Goal: Task Accomplishment & Management: Use online tool/utility

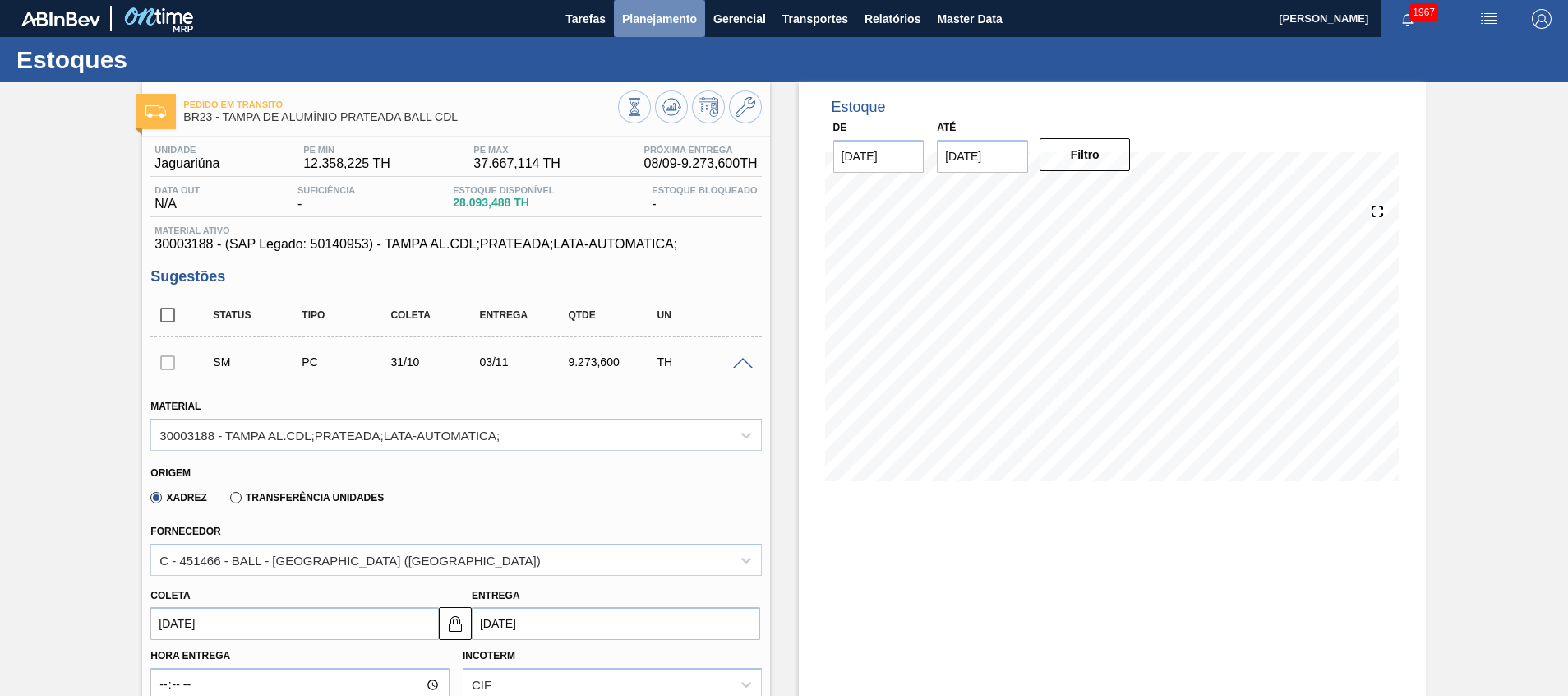
click at [629, 33] on button "Planejamento" at bounding box center [659, 18] width 91 height 37
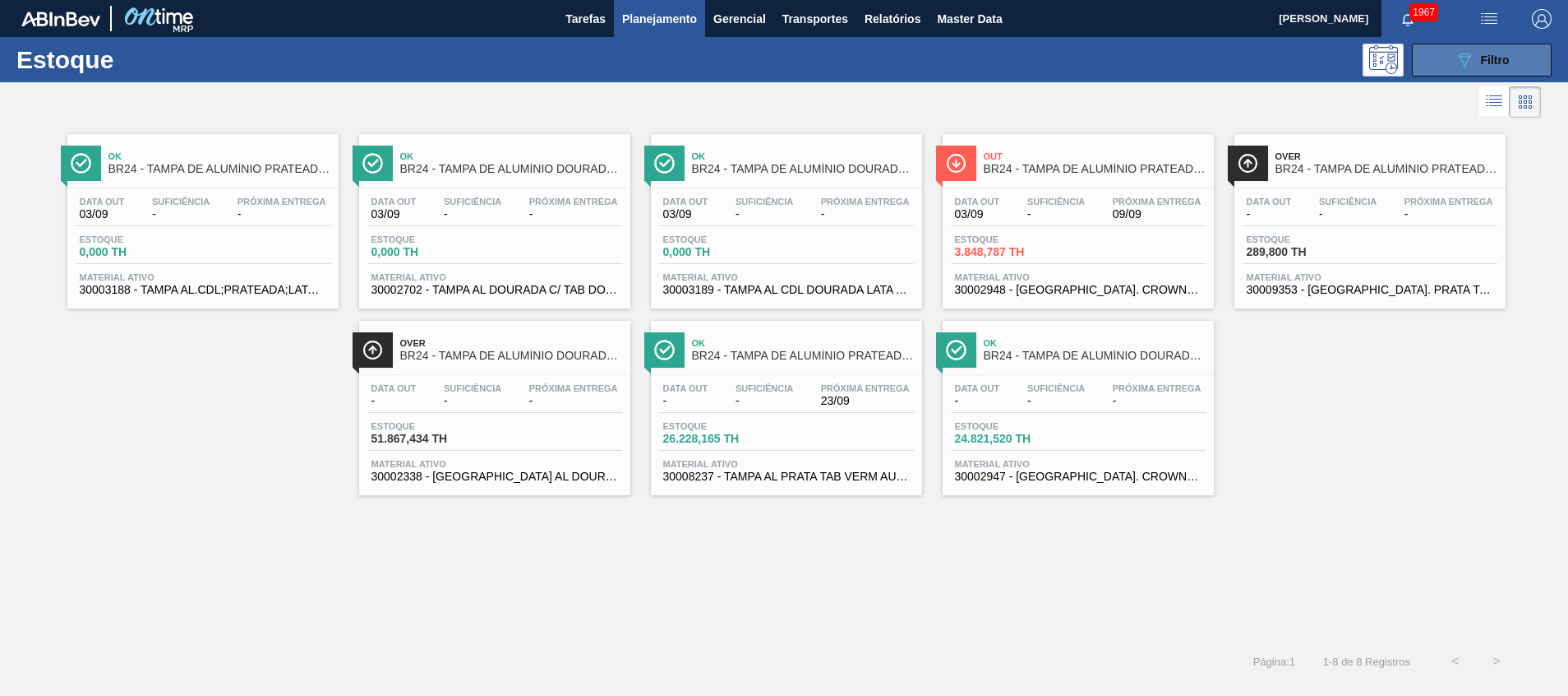
click at [1505, 48] on button "089F7B8B-B2A5-4AFE-B5C0-19BA573D28AC Filtro" at bounding box center [1482, 60] width 140 height 33
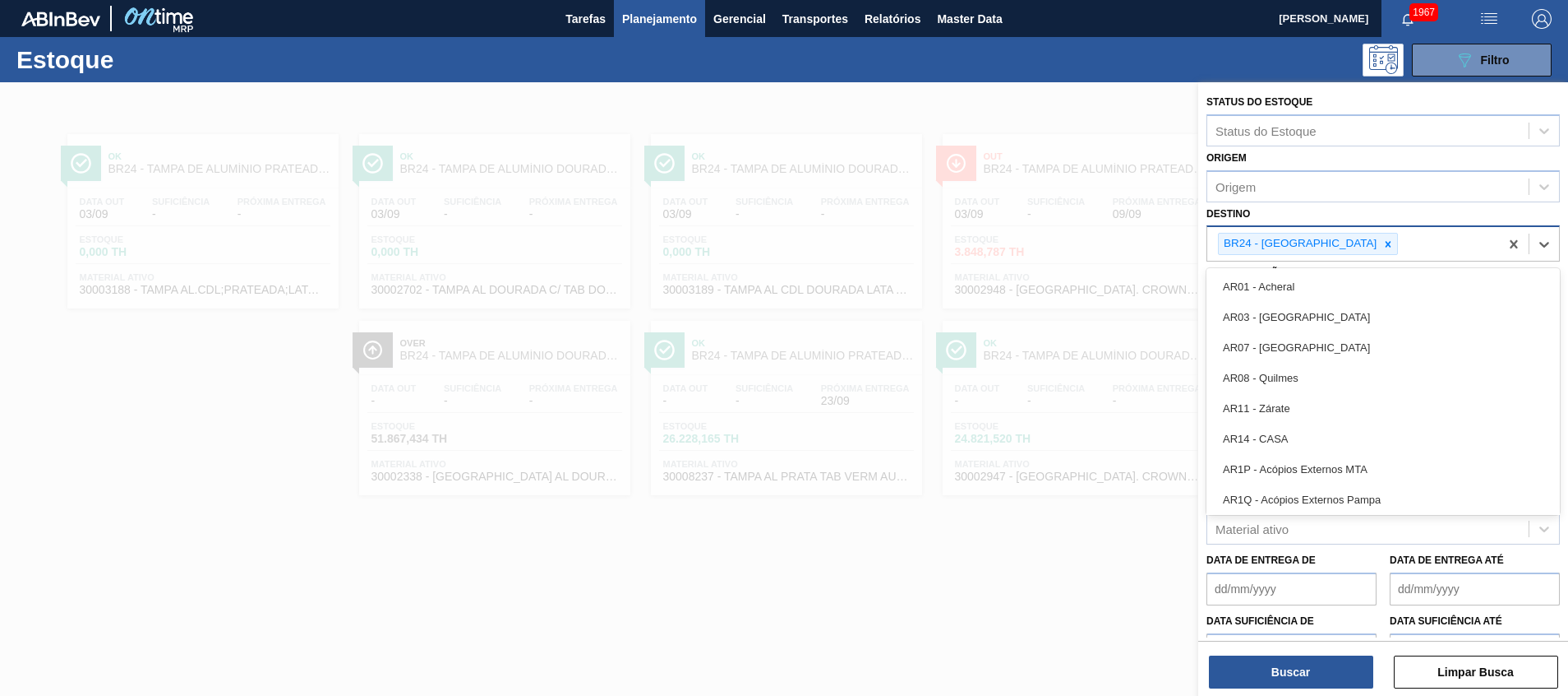
click at [1402, 255] on div "BR24 - [GEOGRAPHIC_DATA]" at bounding box center [1354, 243] width 292 height 33
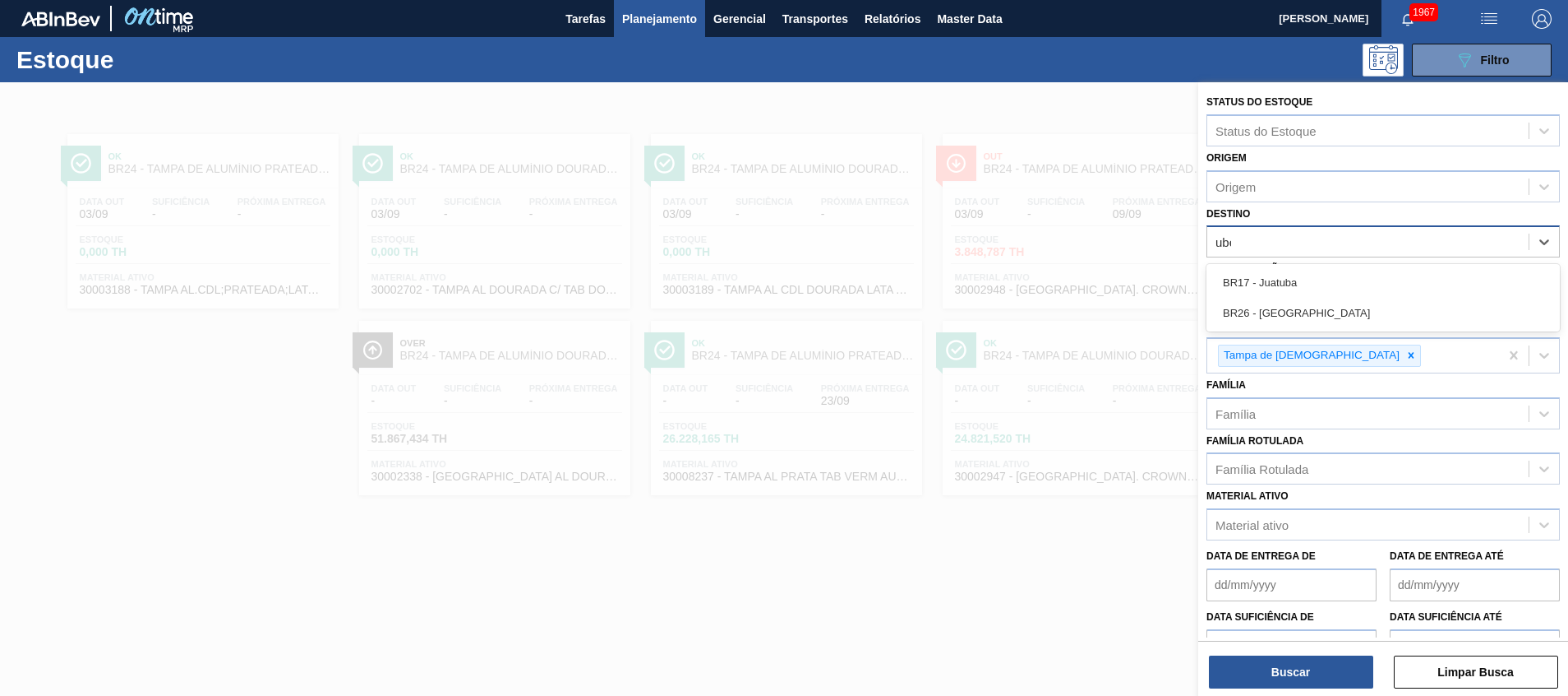
type input "uber"
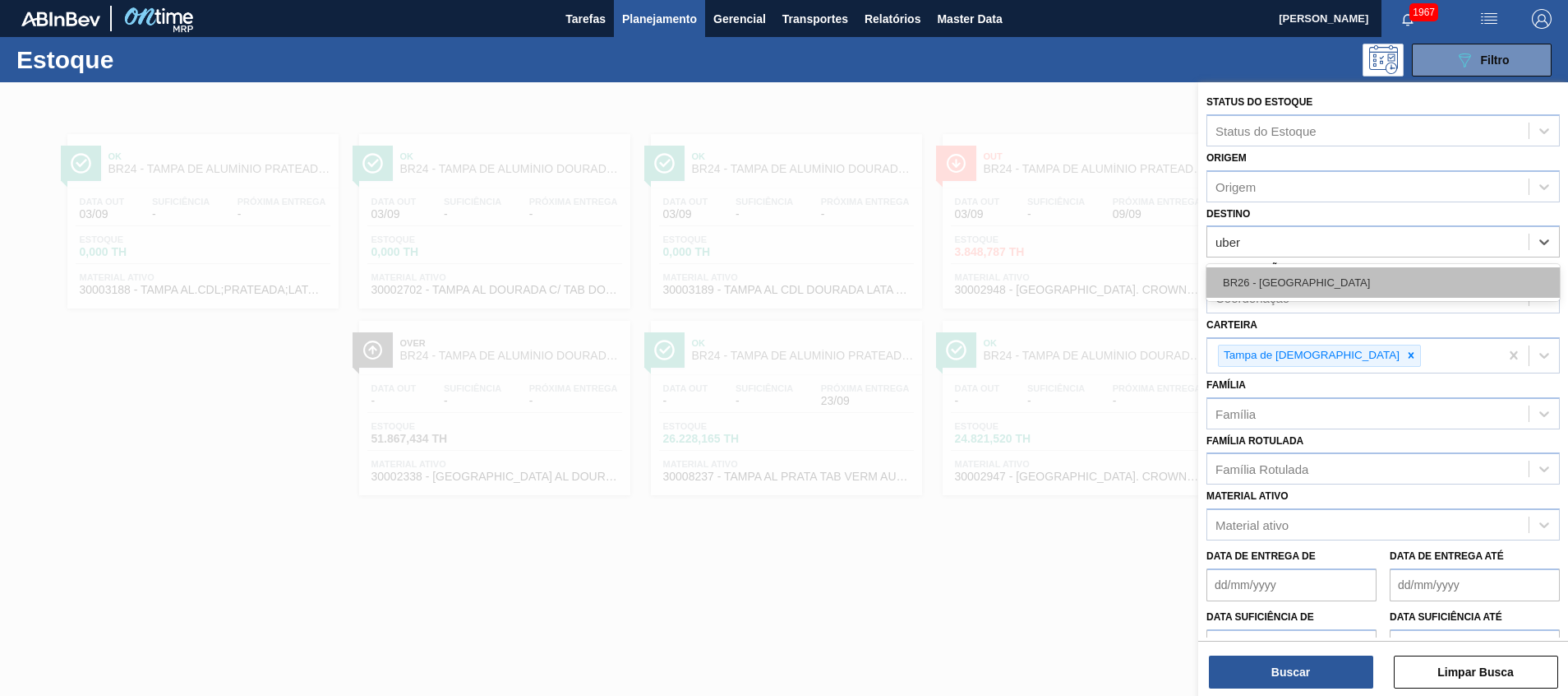
click at [1386, 284] on div "BR26 - [GEOGRAPHIC_DATA]" at bounding box center [1384, 283] width 353 height 31
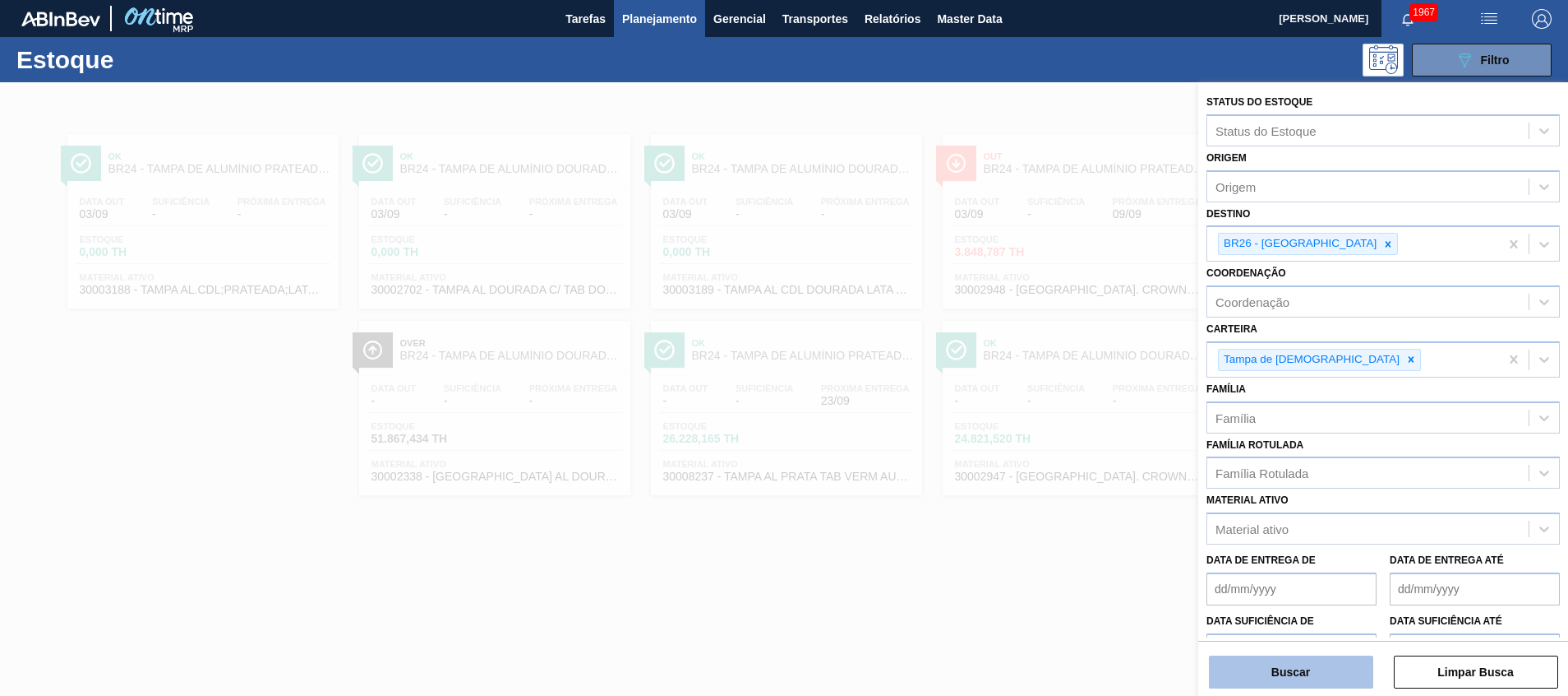
click at [1309, 668] on button "Buscar" at bounding box center [1291, 671] width 165 height 33
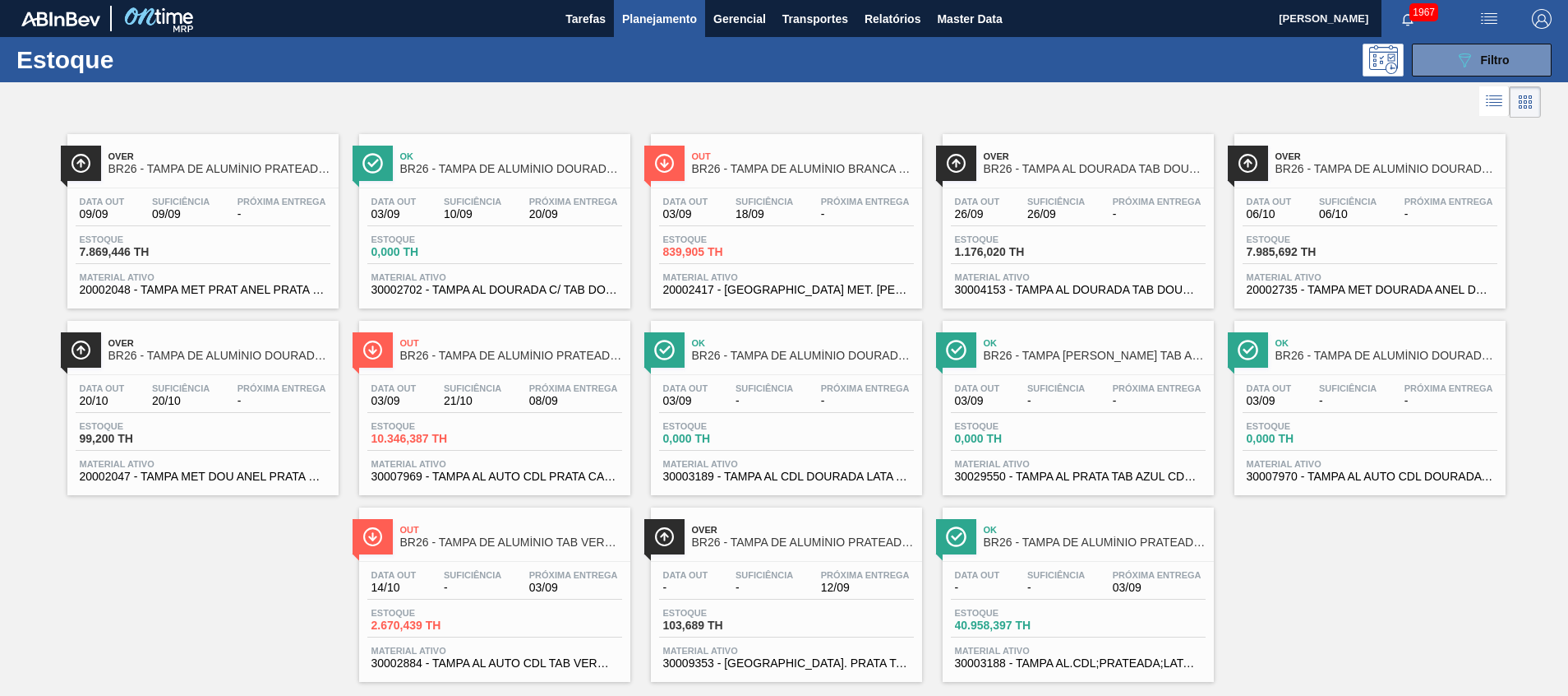
scroll to position [27, 0]
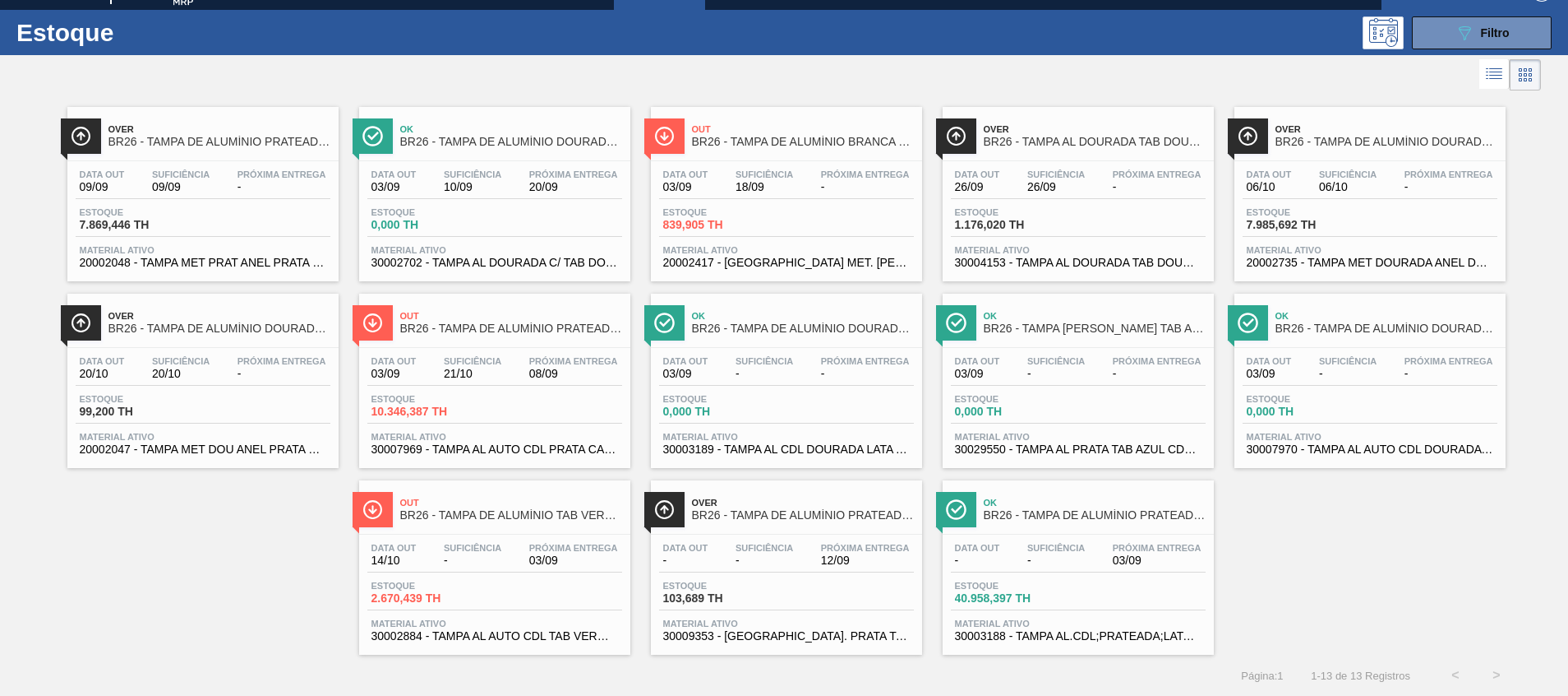
click at [469, 639] on span "30002884 - TAMPA AL AUTO CDL TAB VERM CANPACK" at bounding box center [494, 636] width 247 height 12
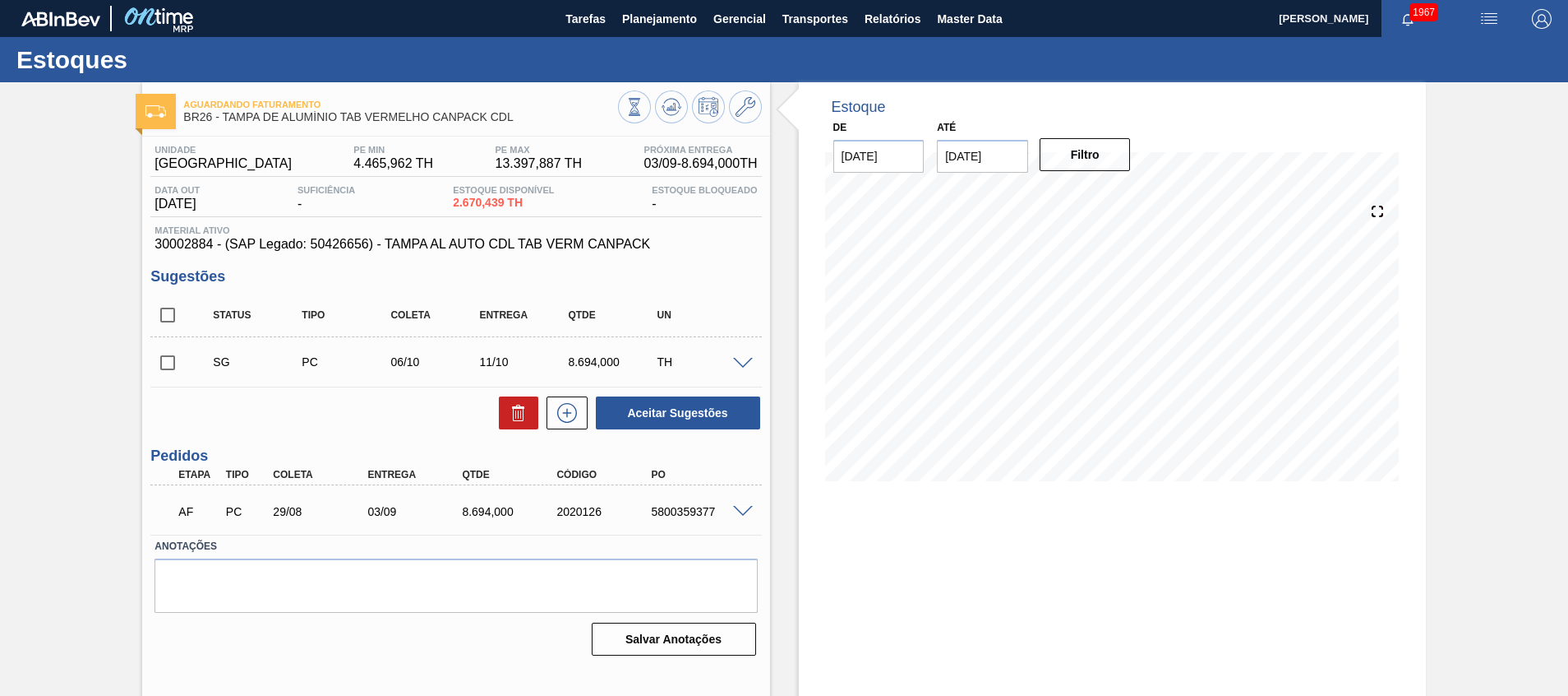
click at [735, 512] on span at bounding box center [743, 512] width 20 height 12
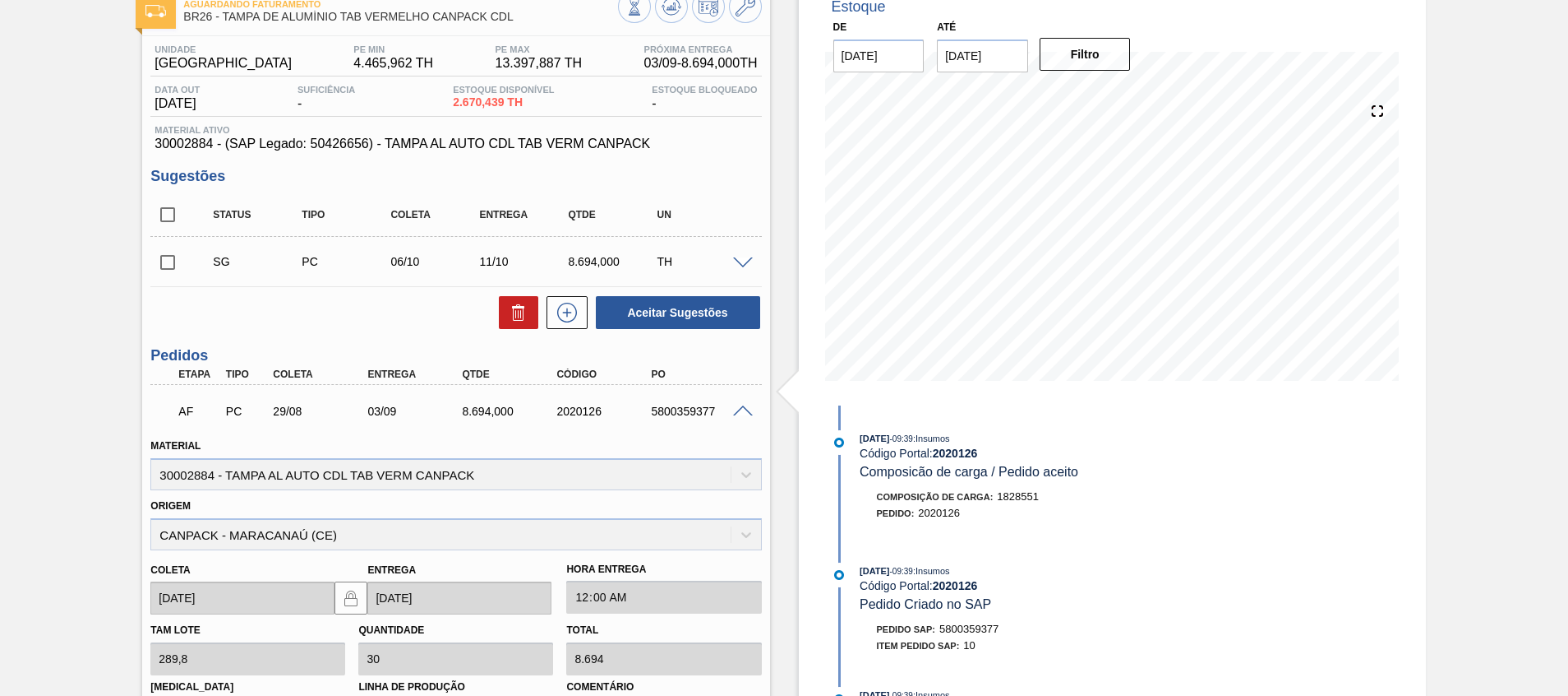
scroll to position [372, 0]
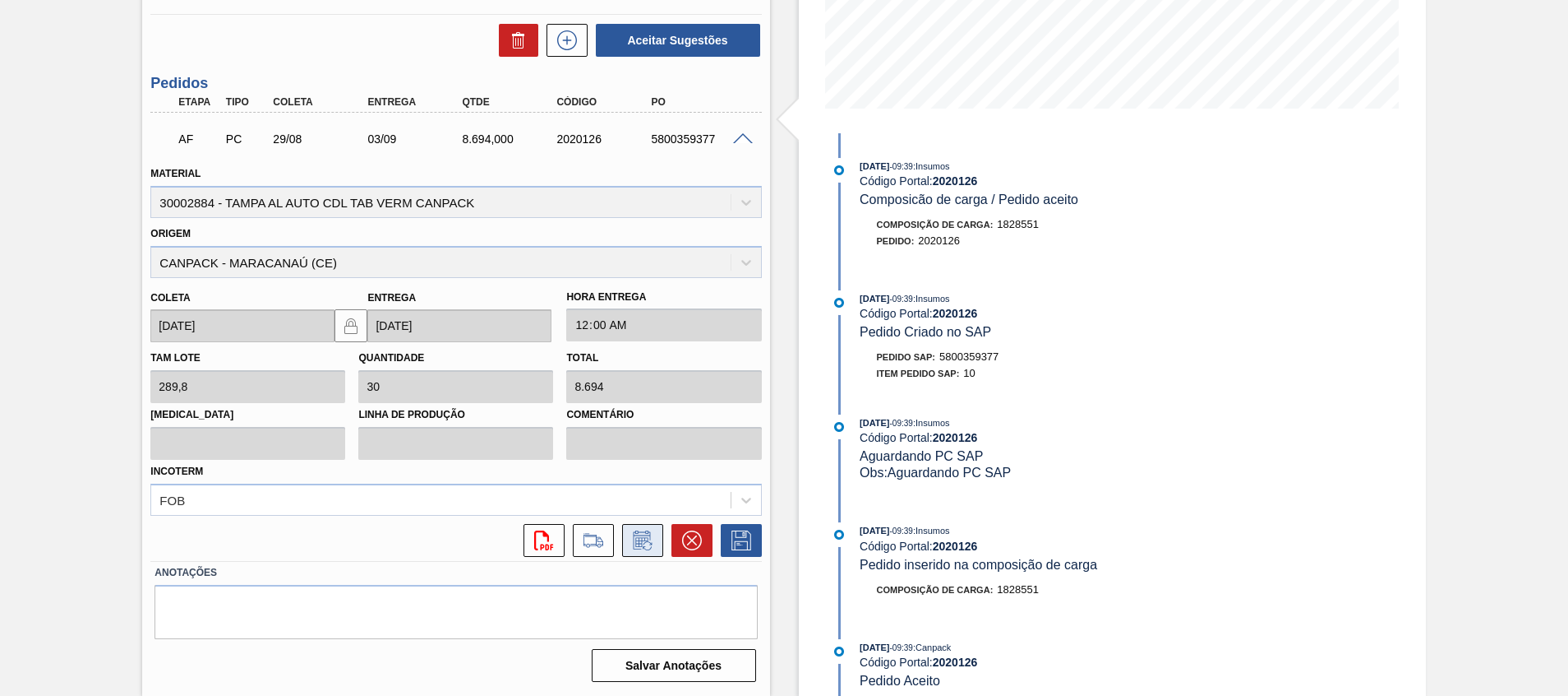
click at [636, 538] on icon at bounding box center [643, 540] width 26 height 20
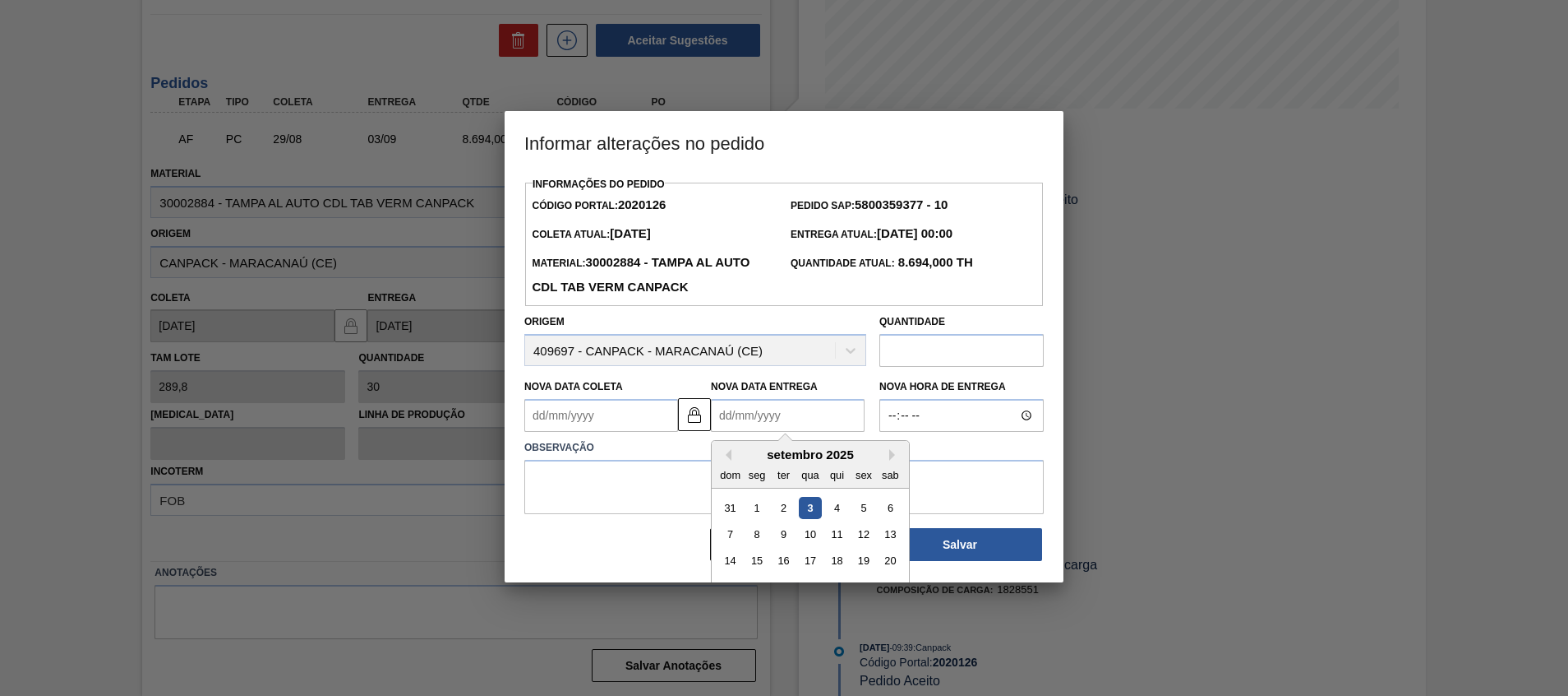
click at [777, 415] on Entrega2020126 "Nova Data Entrega" at bounding box center [788, 415] width 154 height 33
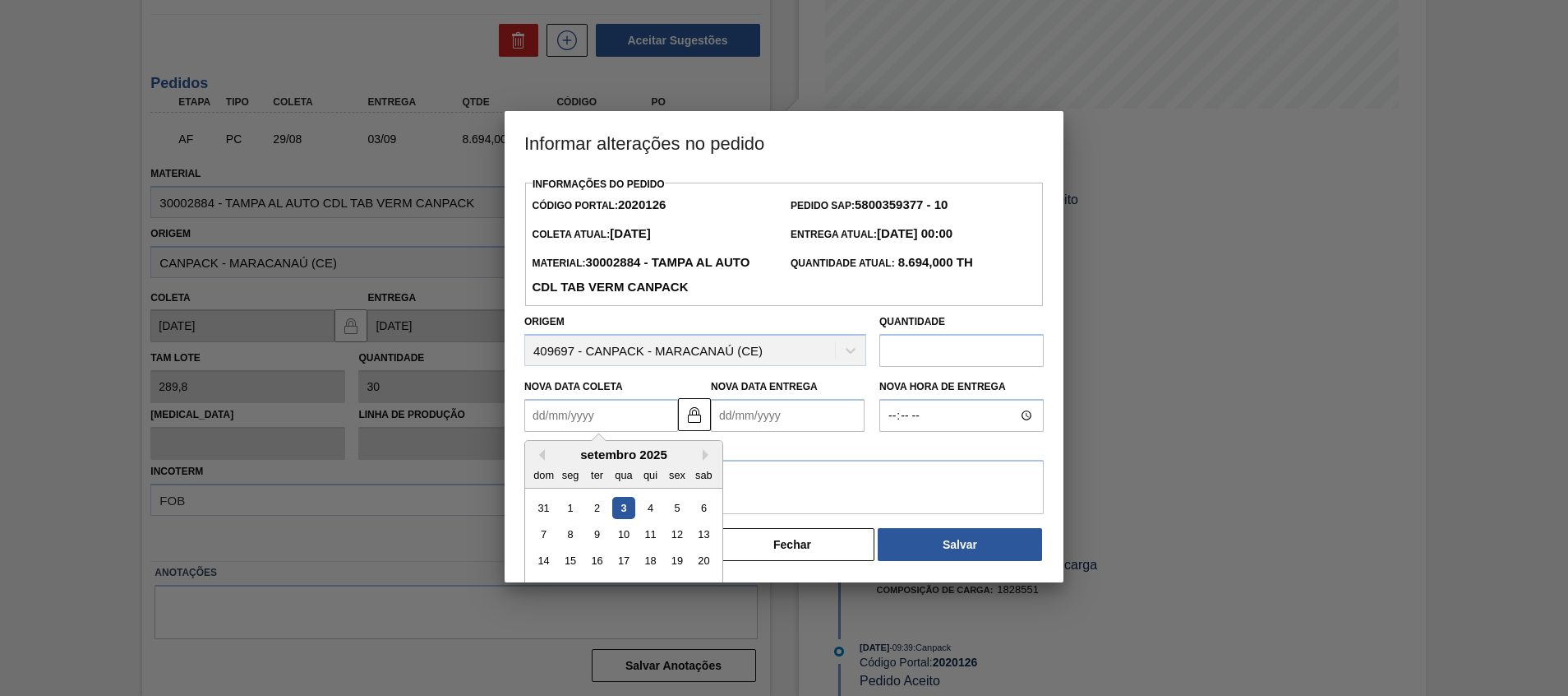
click at [626, 424] on Coleta2020126 "Nova Data Coleta" at bounding box center [601, 415] width 154 height 33
type Coleta2020126 "0"
type Entrega2020126 "[DATE]"
type Coleta2020126 "05"
type Entrega2020126 "[DATE]"
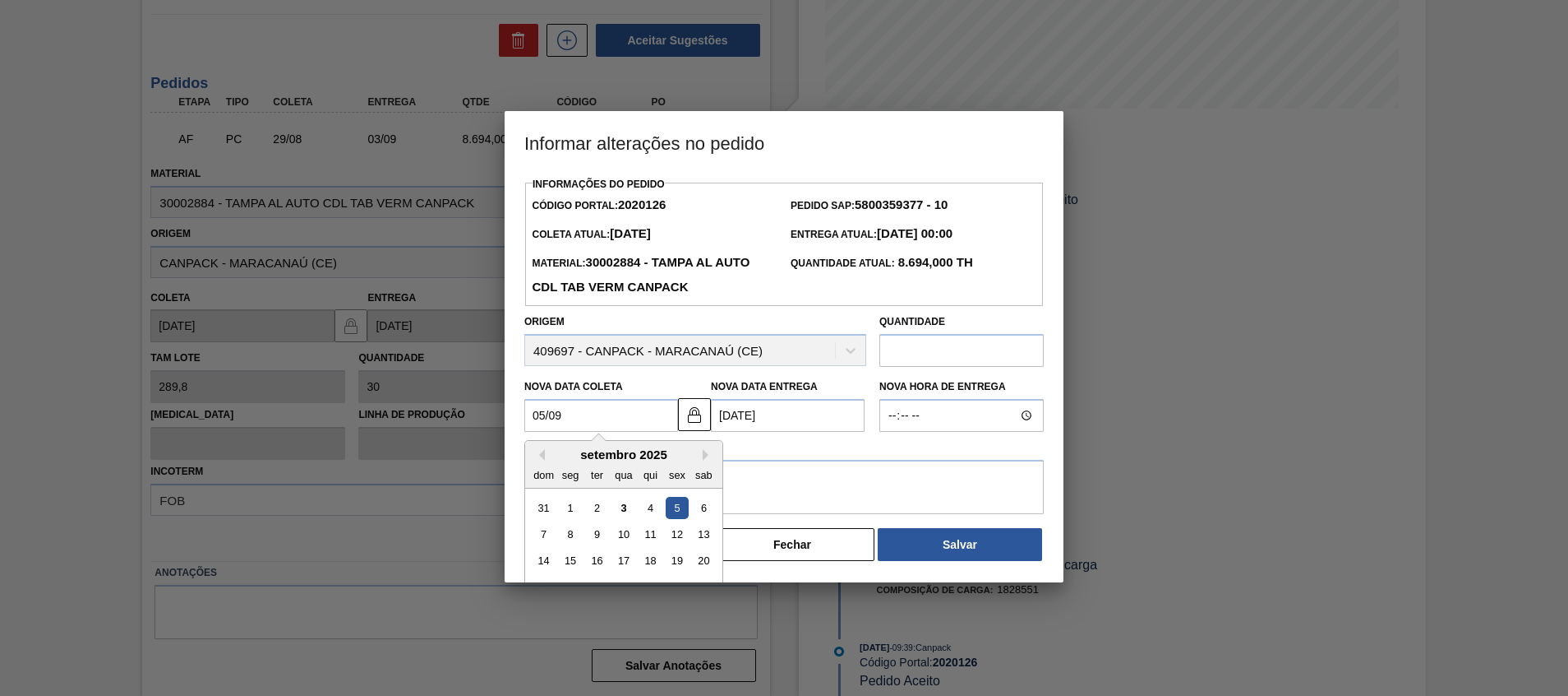
click at [673, 504] on div "5" at bounding box center [677, 508] width 22 height 22
type Coleta2020126 "[DATE]"
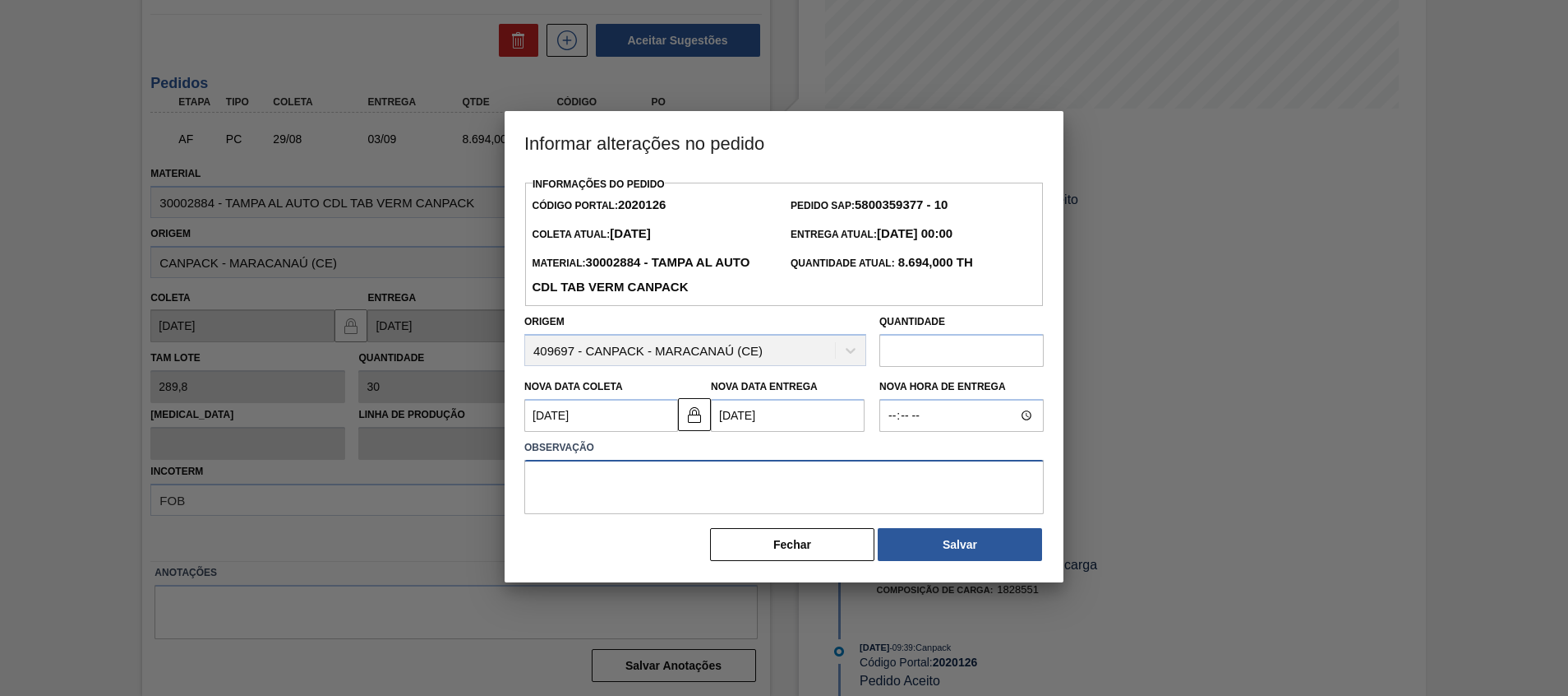
click at [677, 496] on textarea at bounding box center [784, 487] width 520 height 55
type textarea "Ajuste data"
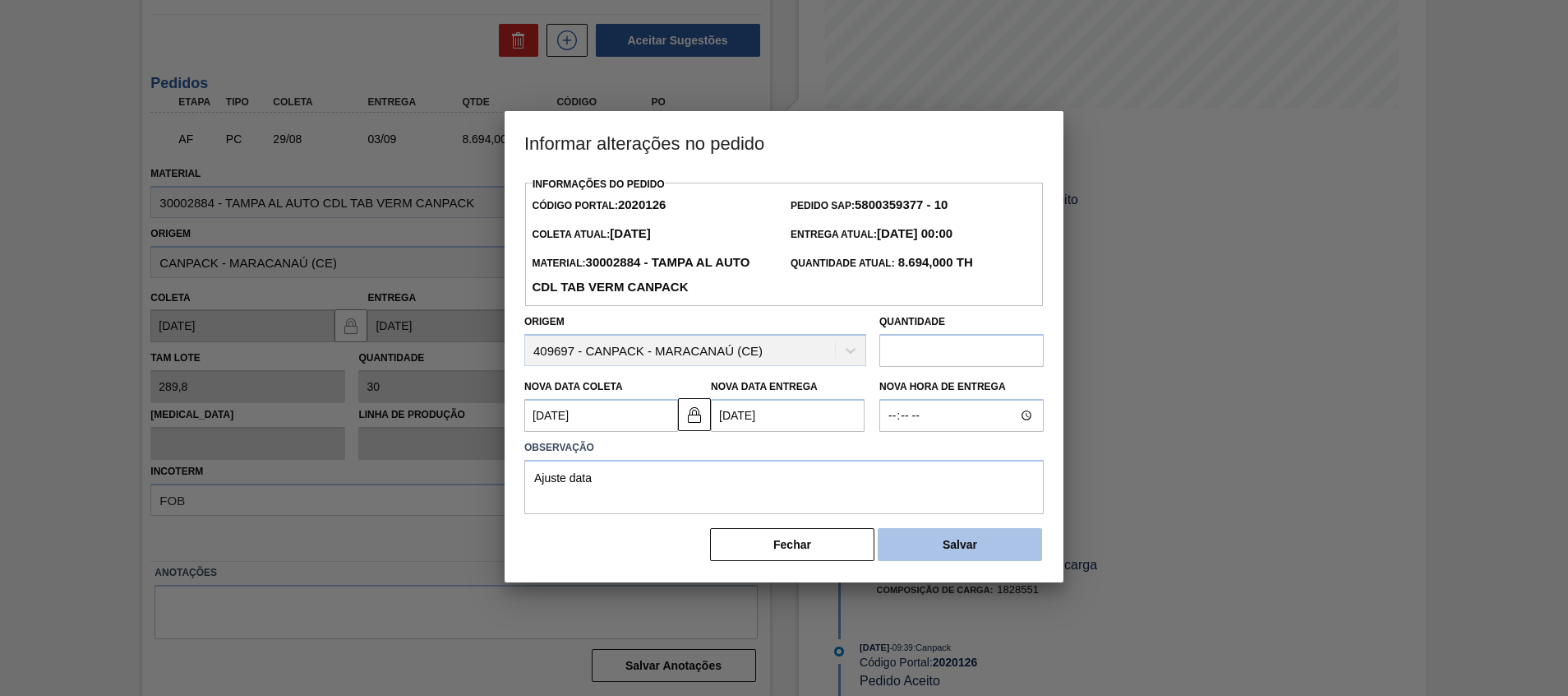
click at [941, 547] on button "Salvar" at bounding box center [959, 544] width 165 height 33
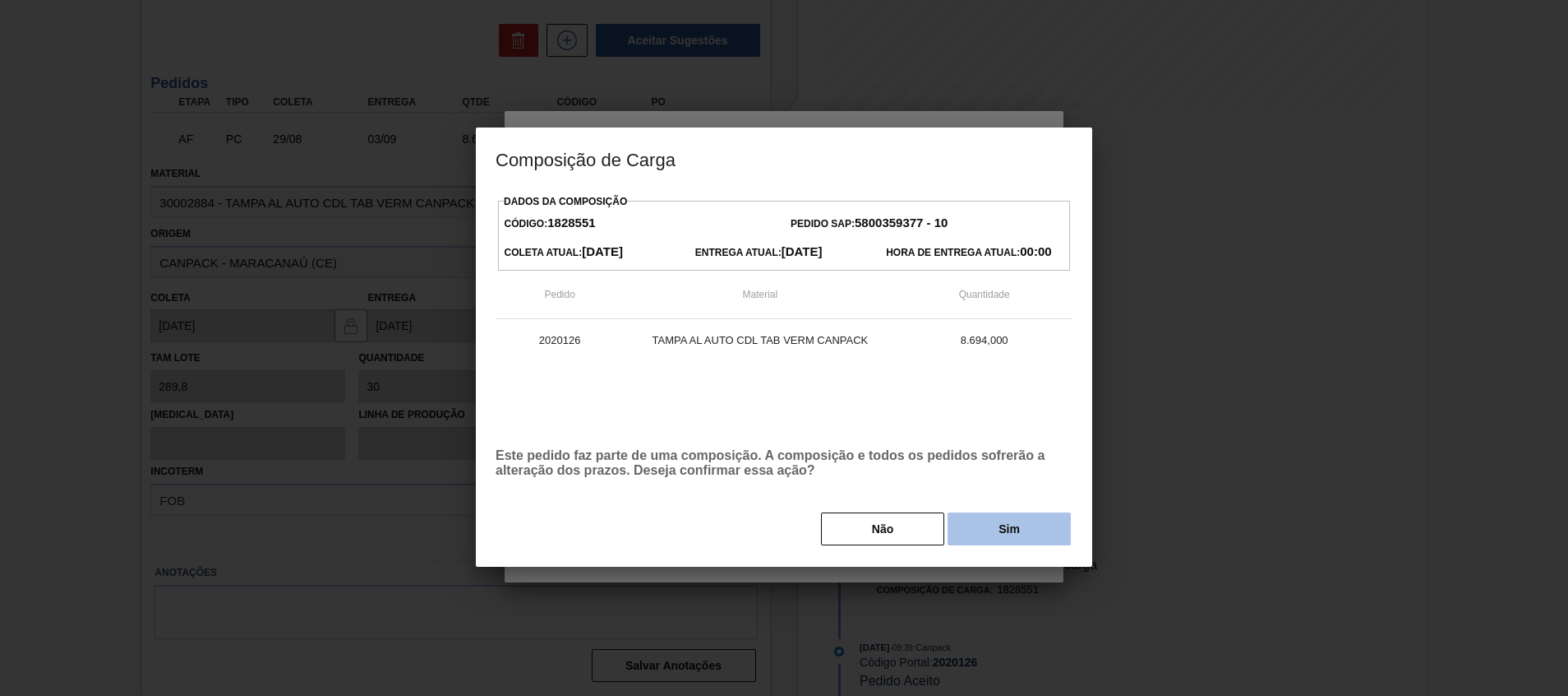
click at [1002, 535] on button "Sim" at bounding box center [1009, 529] width 123 height 33
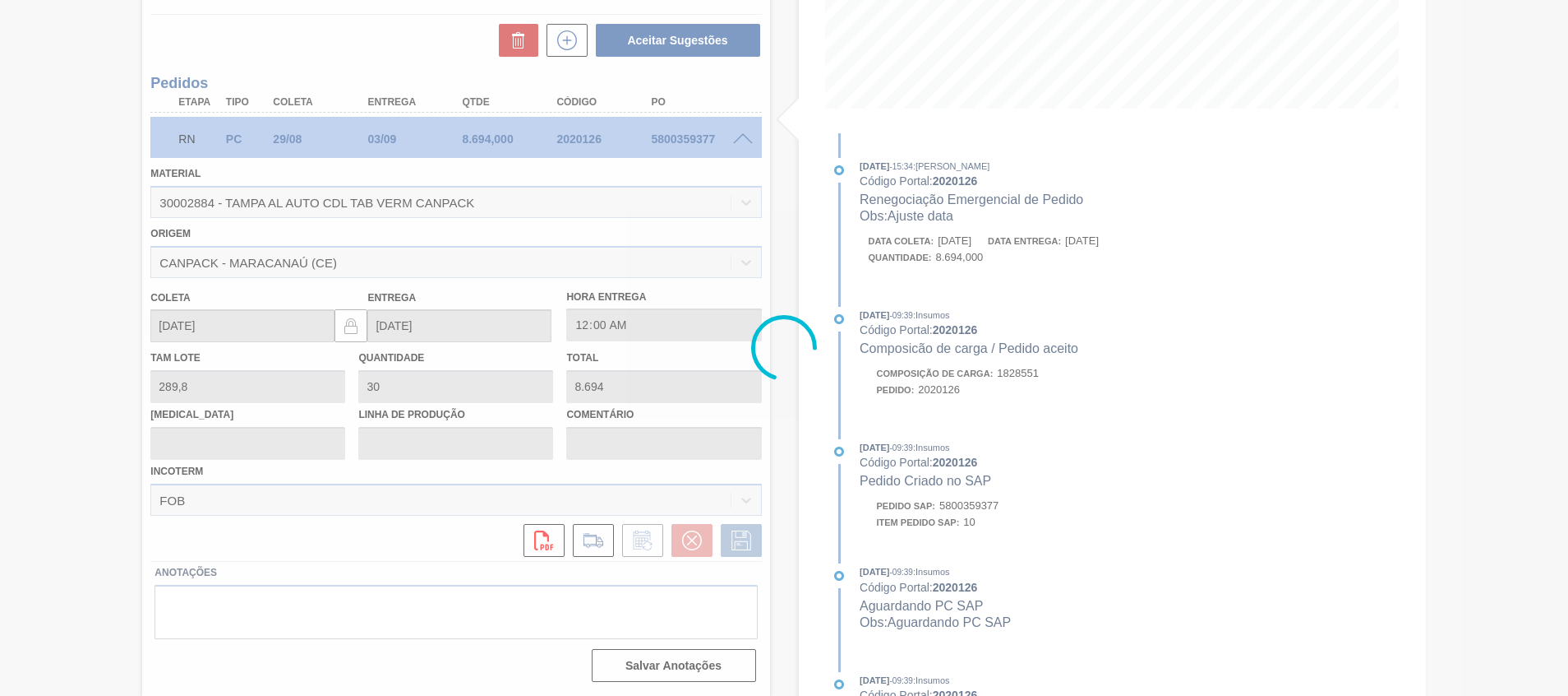
scroll to position [11, 0]
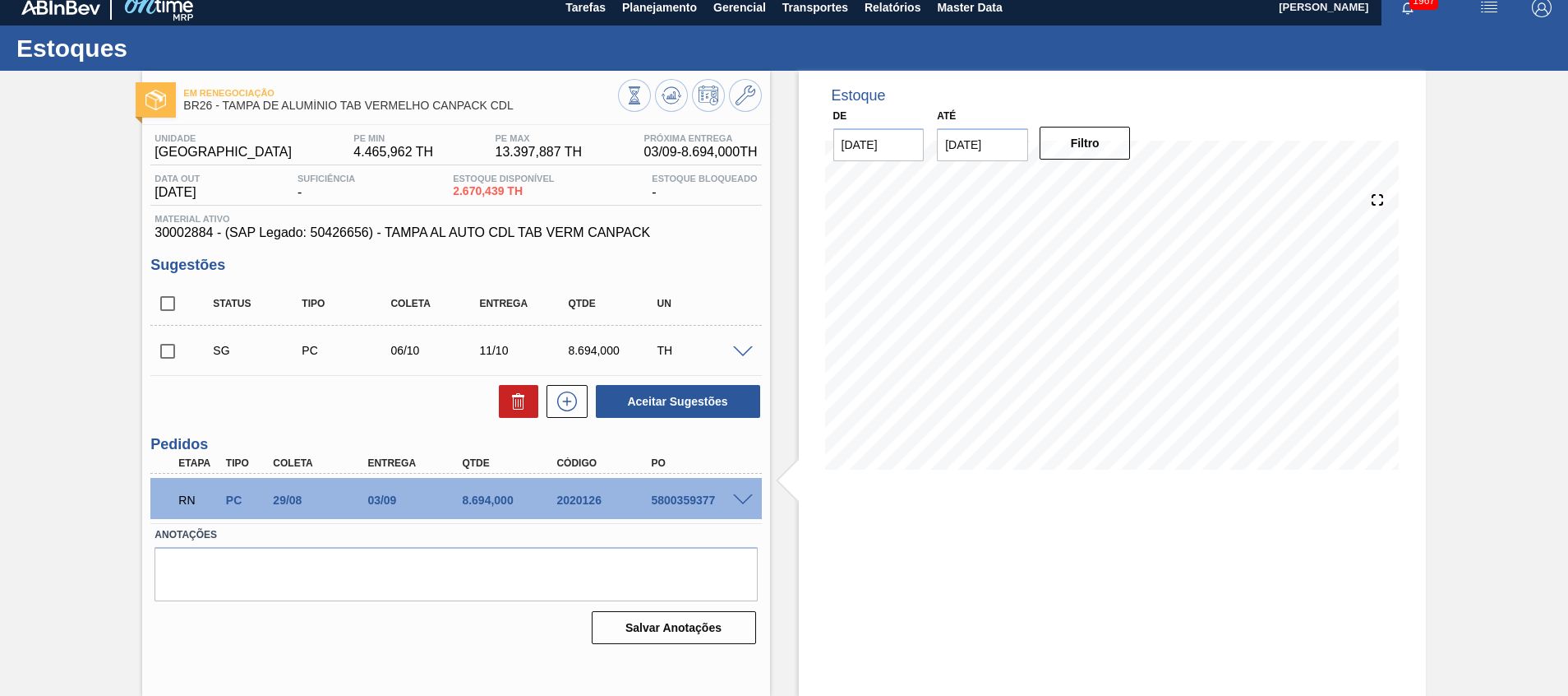
click at [685, 501] on div "5800359377" at bounding box center [700, 500] width 106 height 13
copy div "5800359377"
click at [588, 500] on div "2020126" at bounding box center [605, 500] width 106 height 13
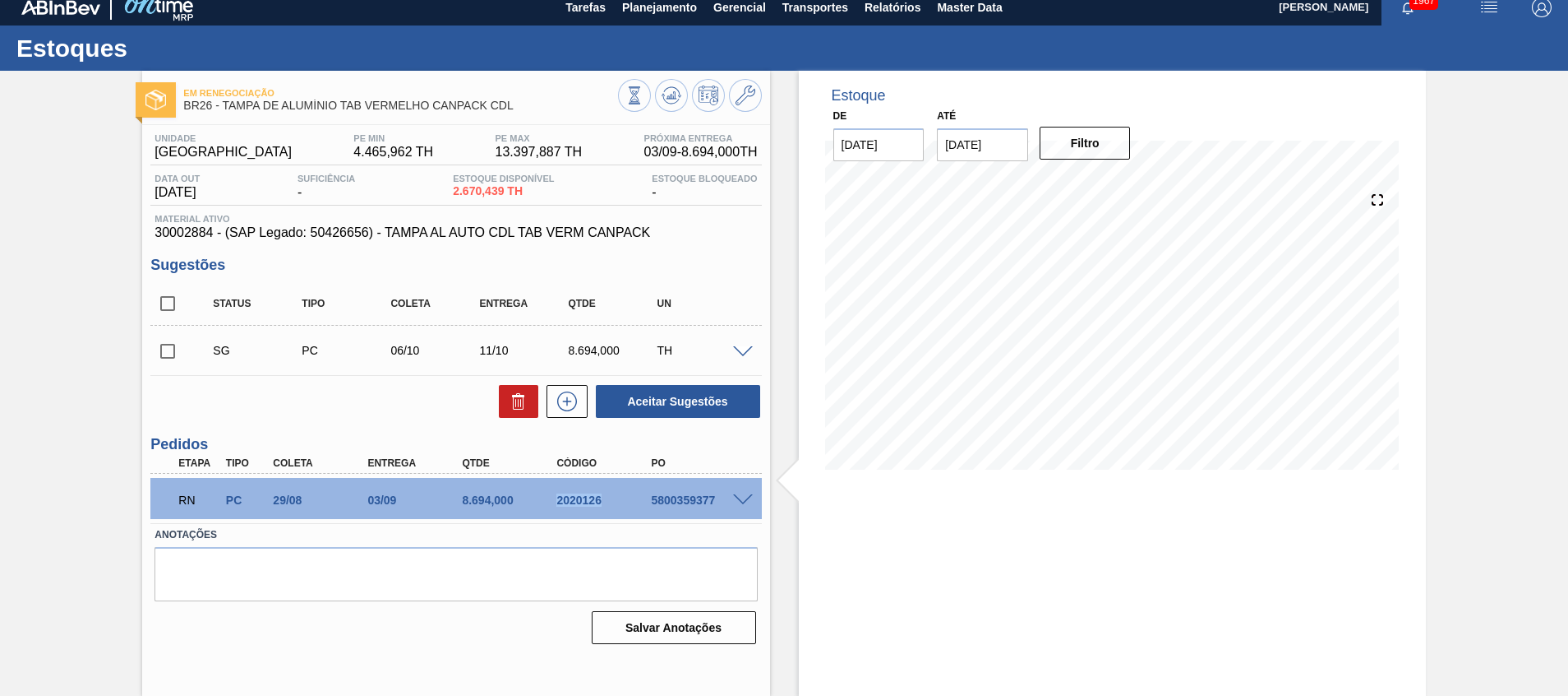
copy div "2020126"
click at [673, 1] on span "Planejamento" at bounding box center [660, 7] width 75 height 20
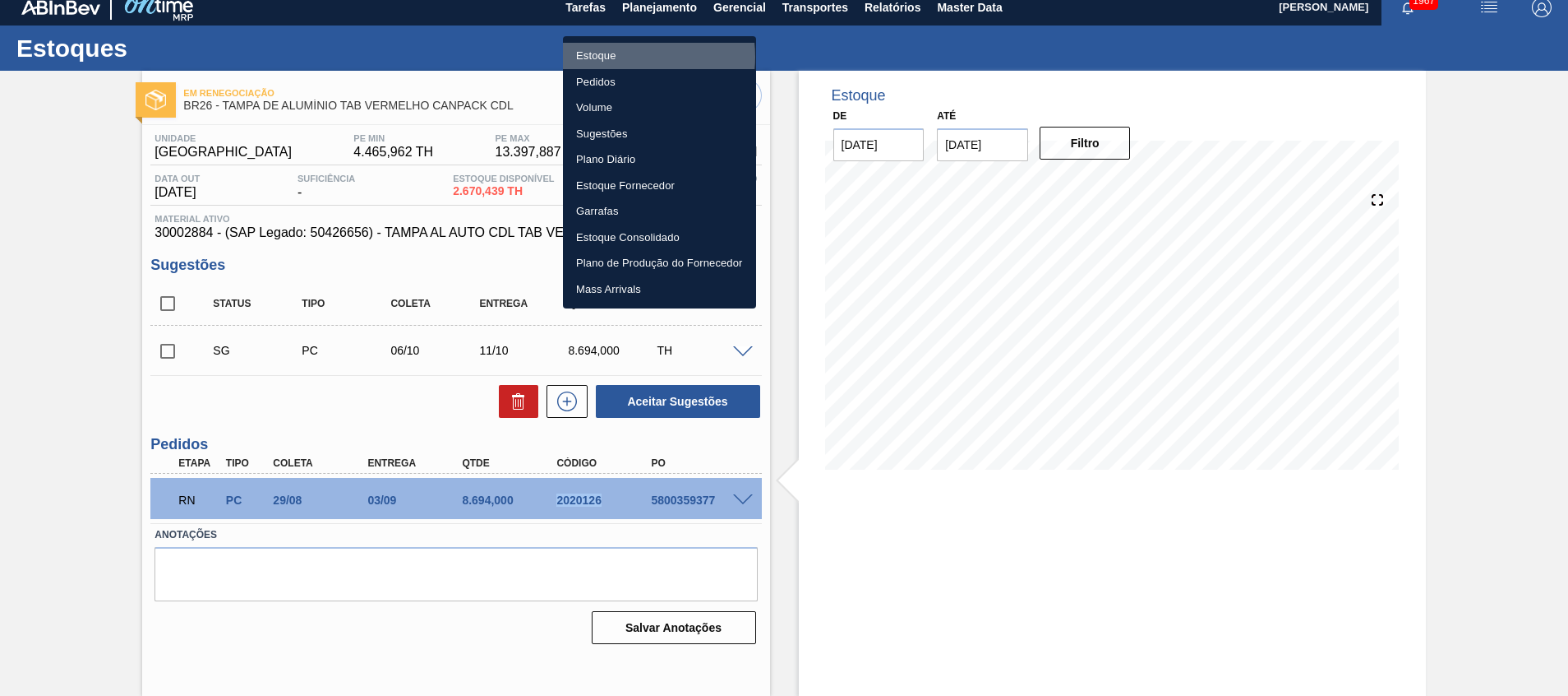
click at [623, 56] on li "Estoque" at bounding box center [660, 56] width 193 height 26
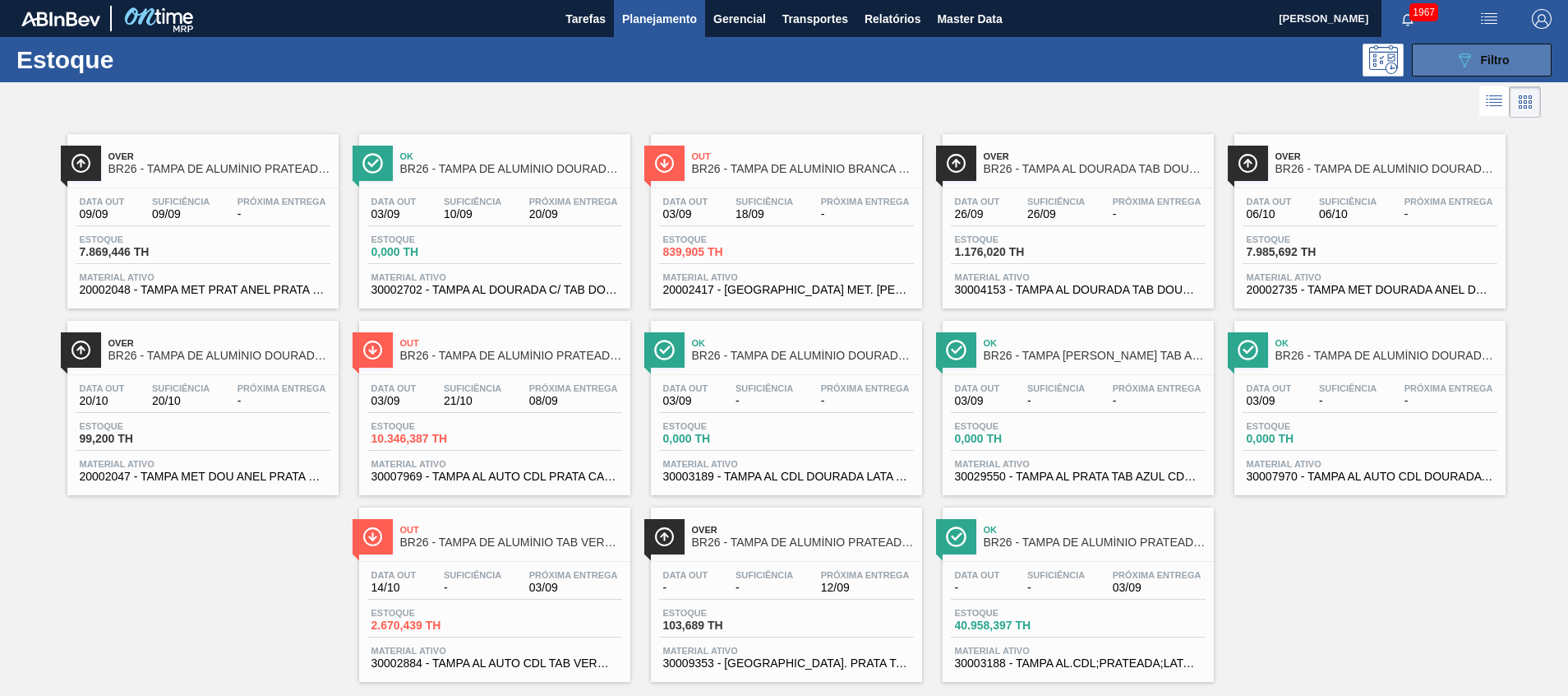
click at [1481, 66] on span "Filtro" at bounding box center [1495, 60] width 29 height 13
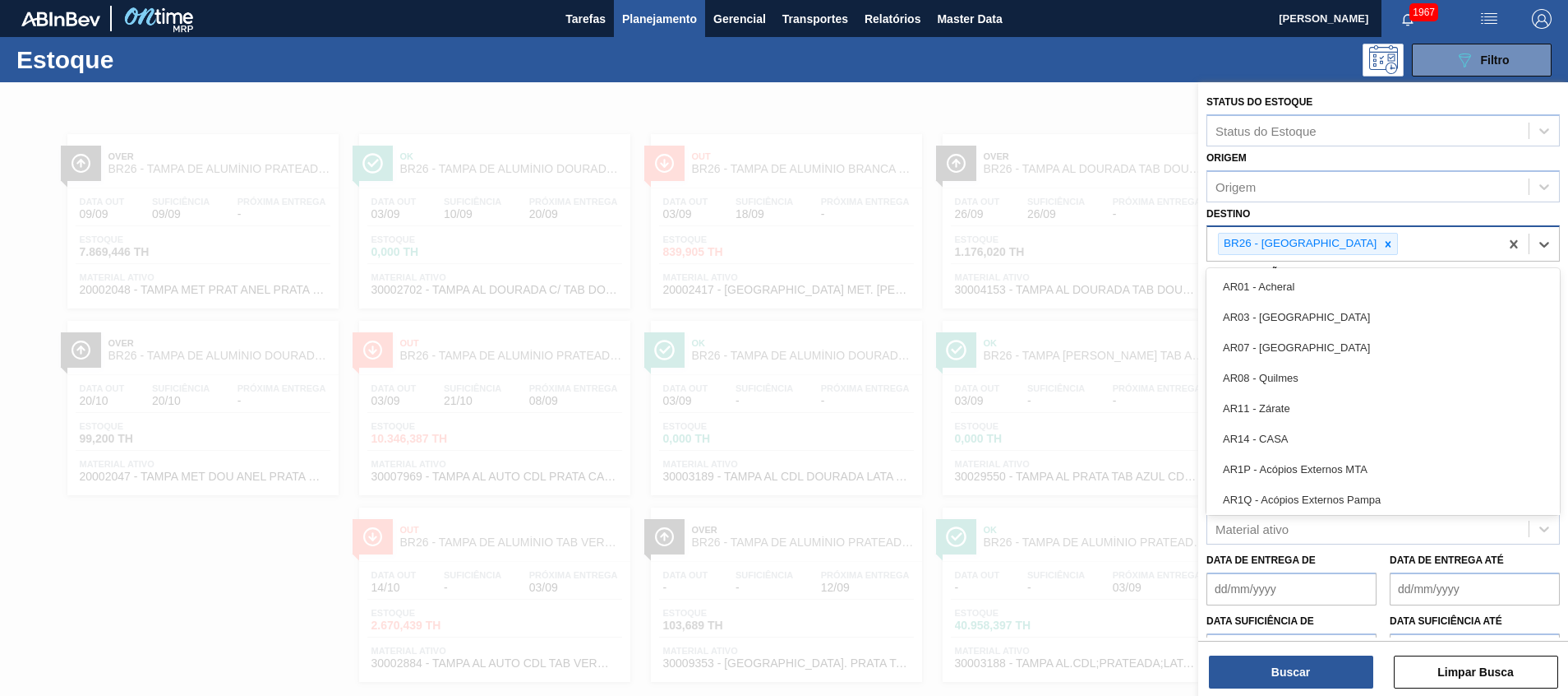
click at [1401, 260] on div "BR26 - [GEOGRAPHIC_DATA]" at bounding box center [1354, 243] width 292 height 33
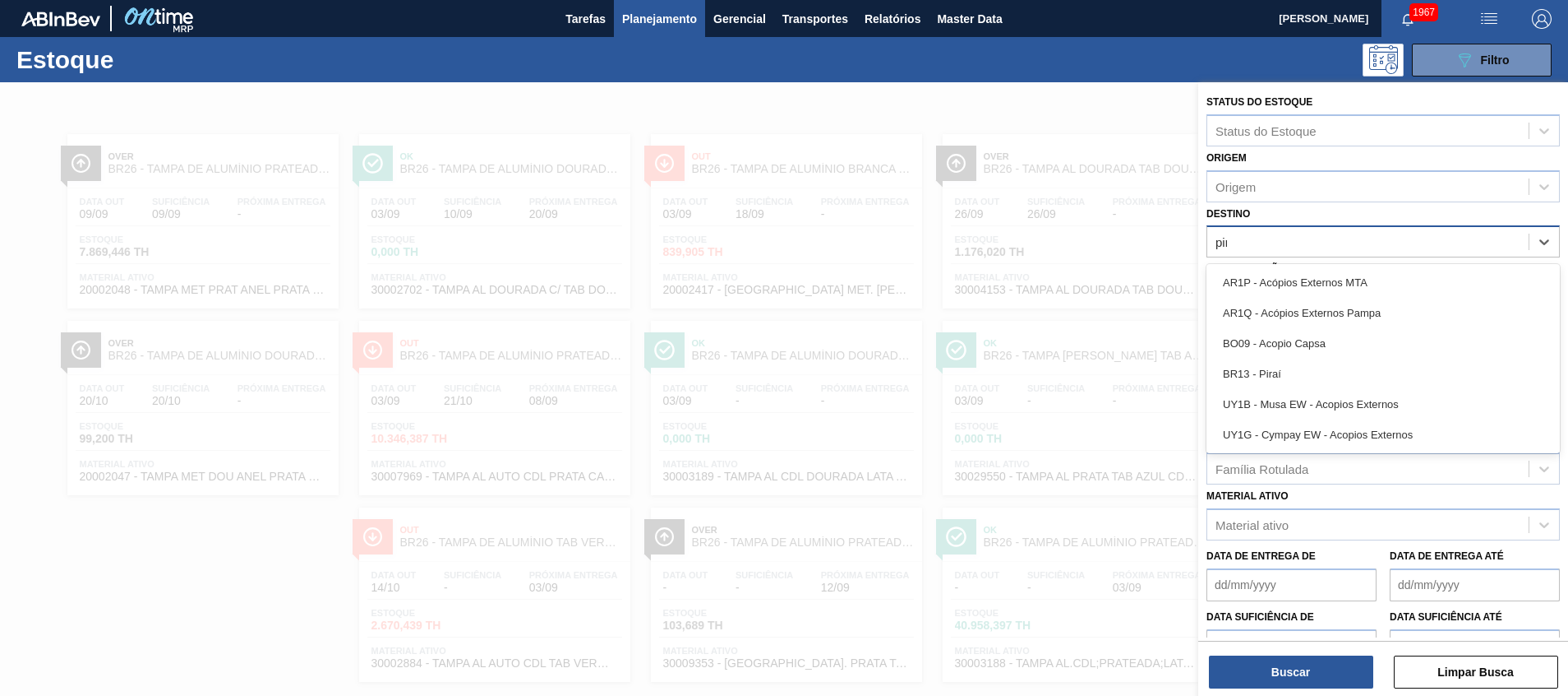
type input "pira"
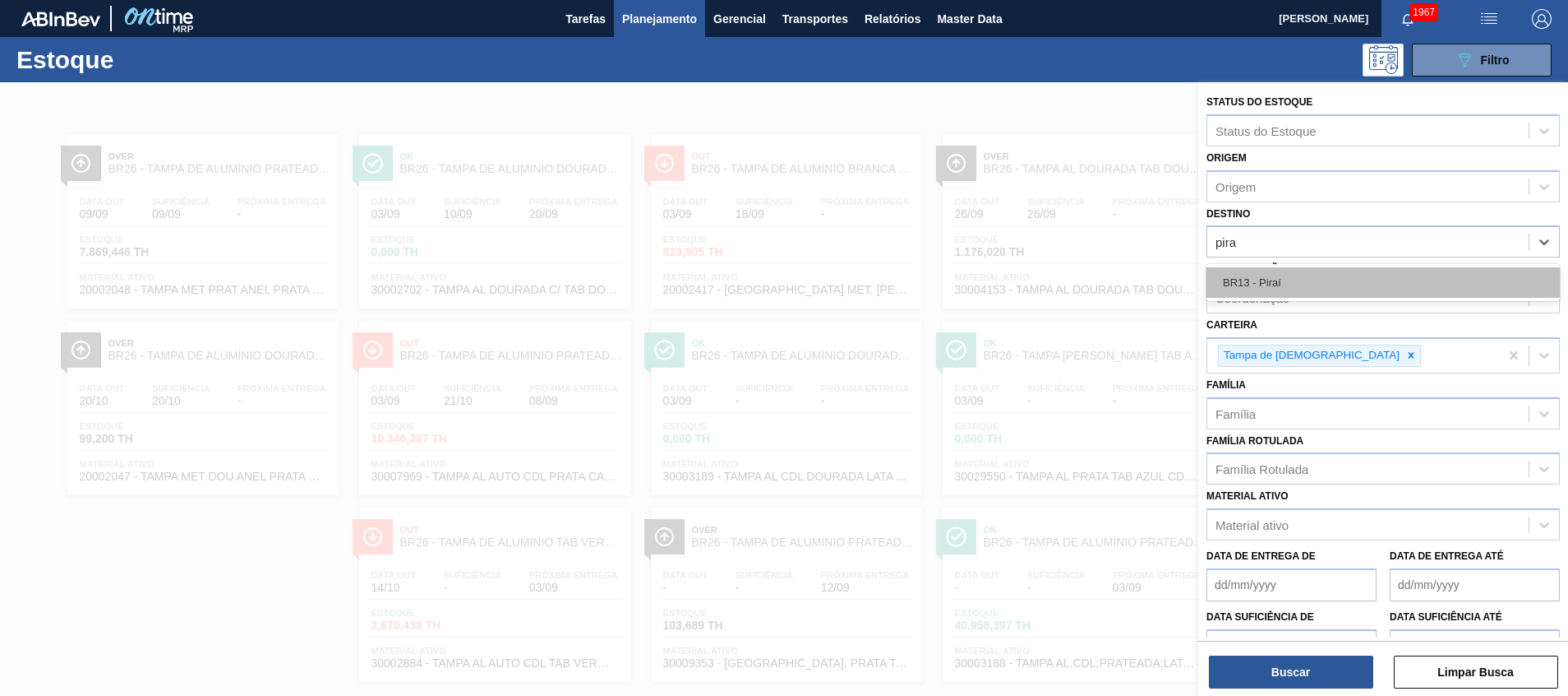
click at [1379, 275] on div "BR13 - Piraí" at bounding box center [1384, 283] width 353 height 31
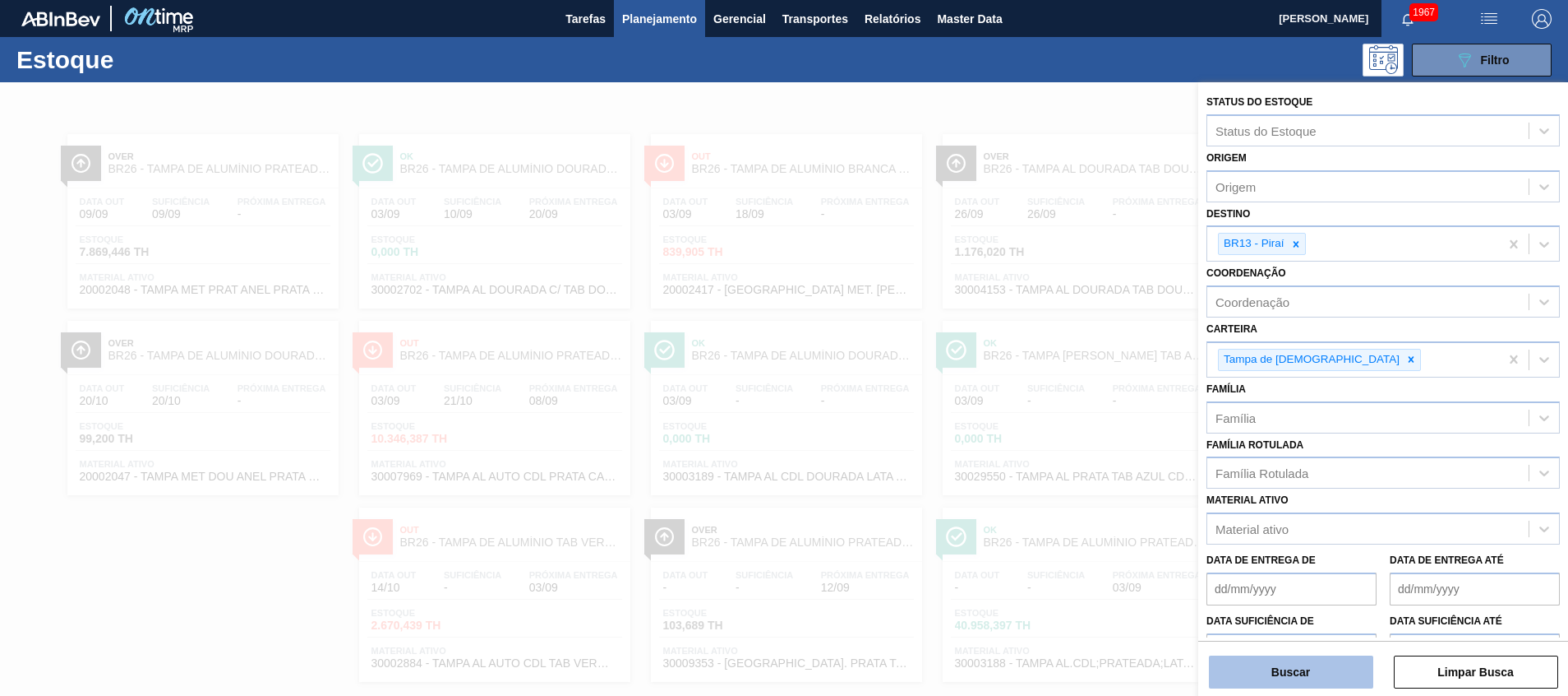
click at [1250, 676] on button "Buscar" at bounding box center [1291, 671] width 165 height 33
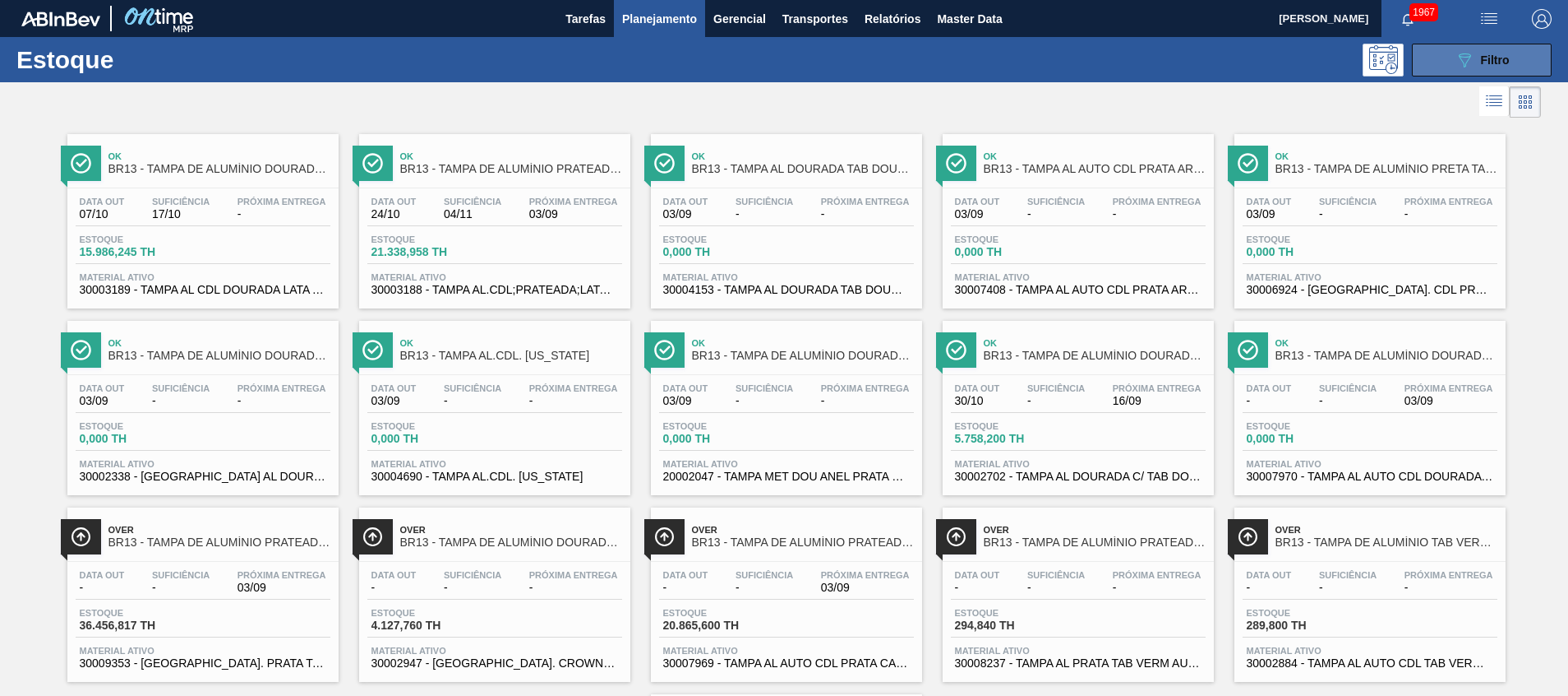
click at [1430, 56] on button "089F7B8B-B2A5-4AFE-B5C0-19BA573D28AC Filtro" at bounding box center [1482, 60] width 140 height 33
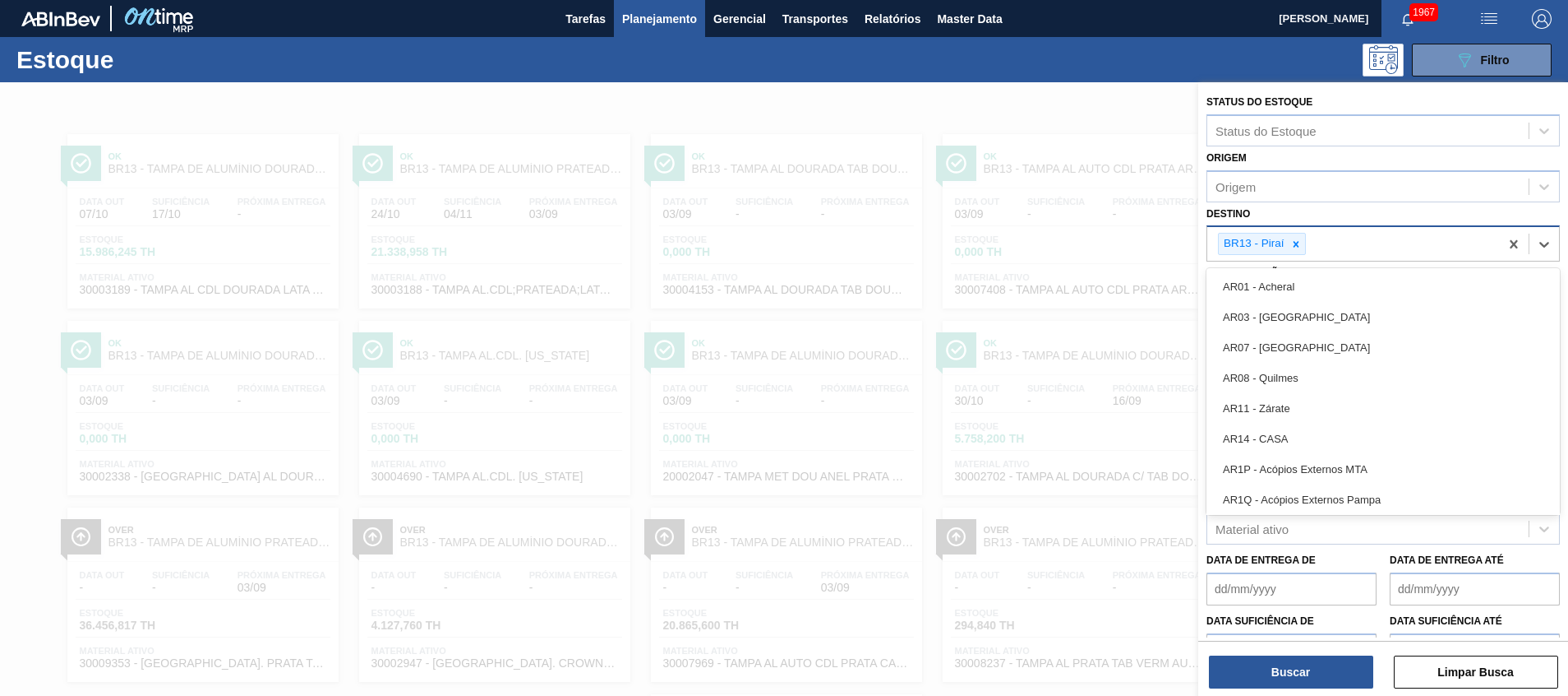
click at [1408, 248] on div "BR13 - Piraí" at bounding box center [1354, 243] width 292 height 33
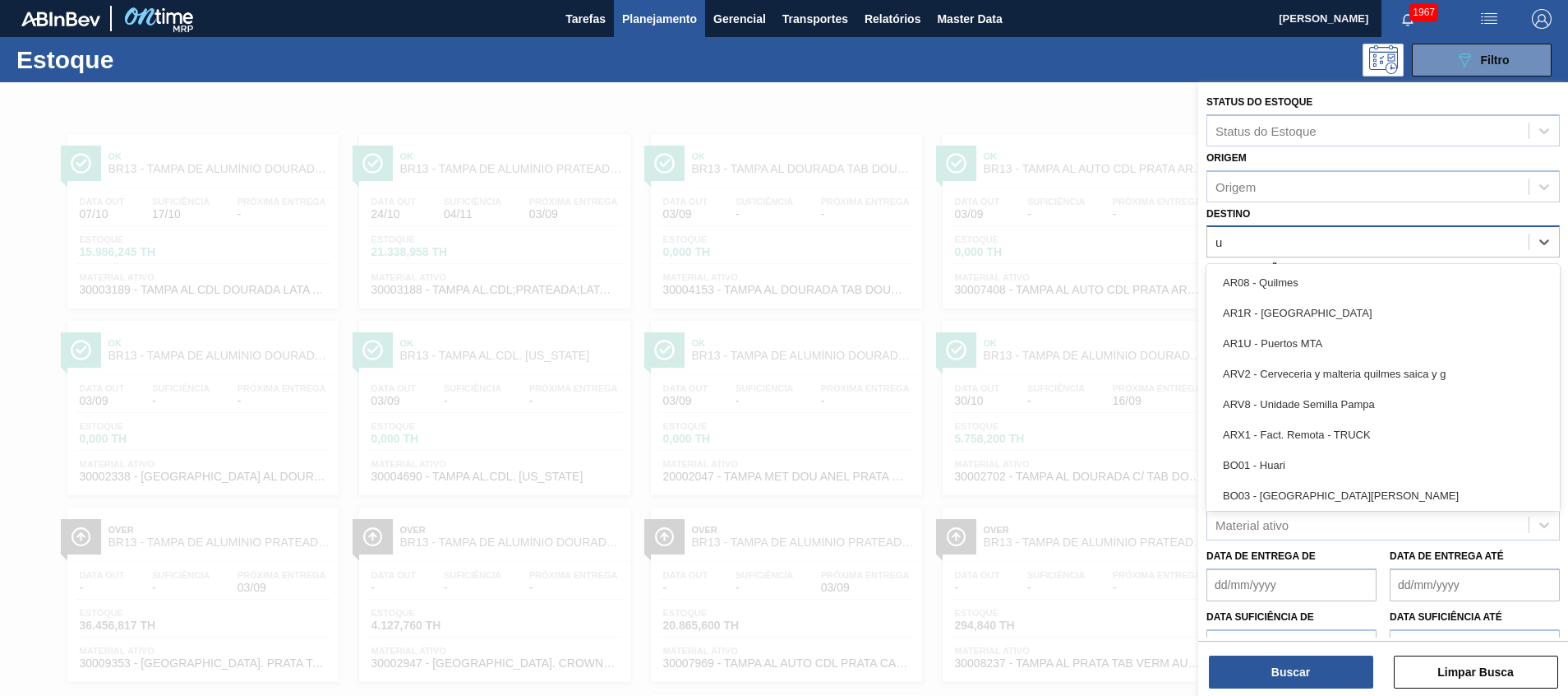
type input "ub"
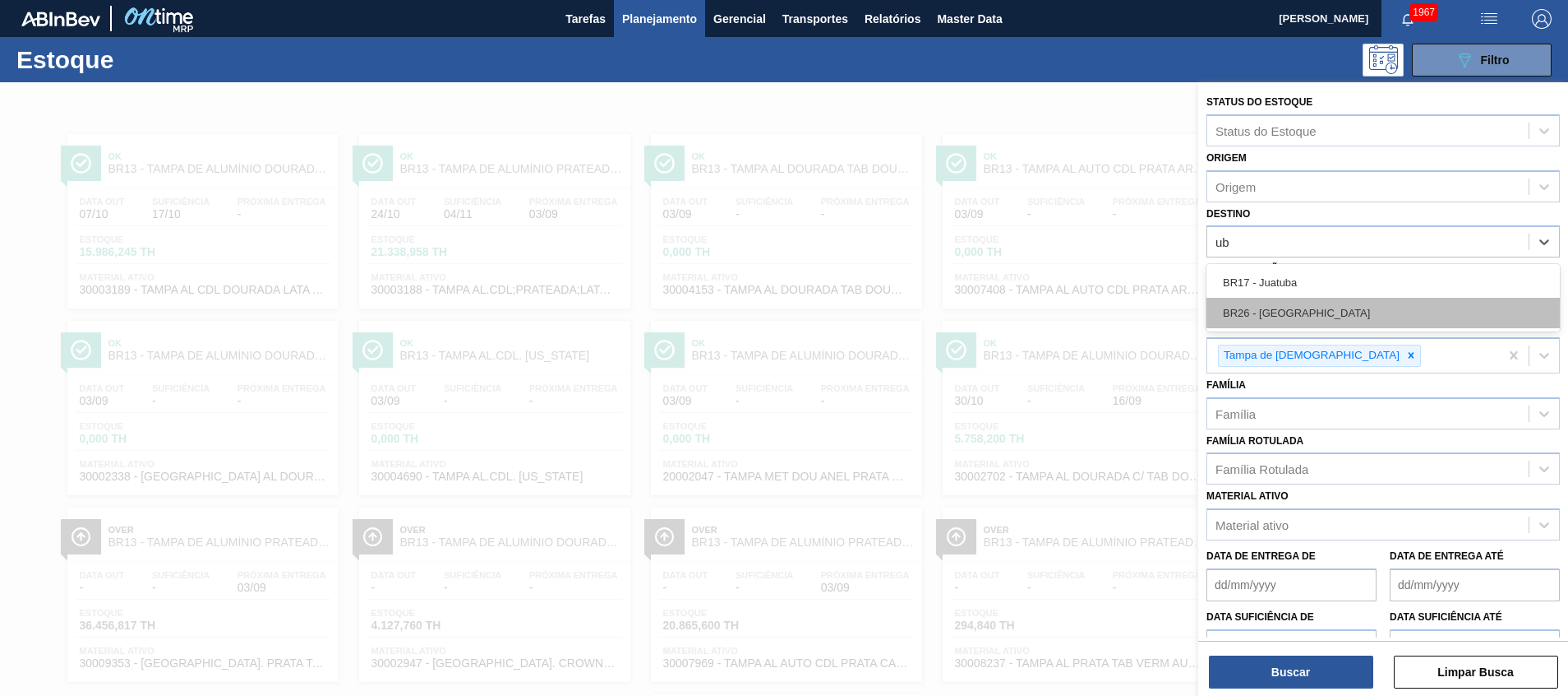
click at [1329, 319] on div "BR26 - [GEOGRAPHIC_DATA]" at bounding box center [1384, 313] width 353 height 31
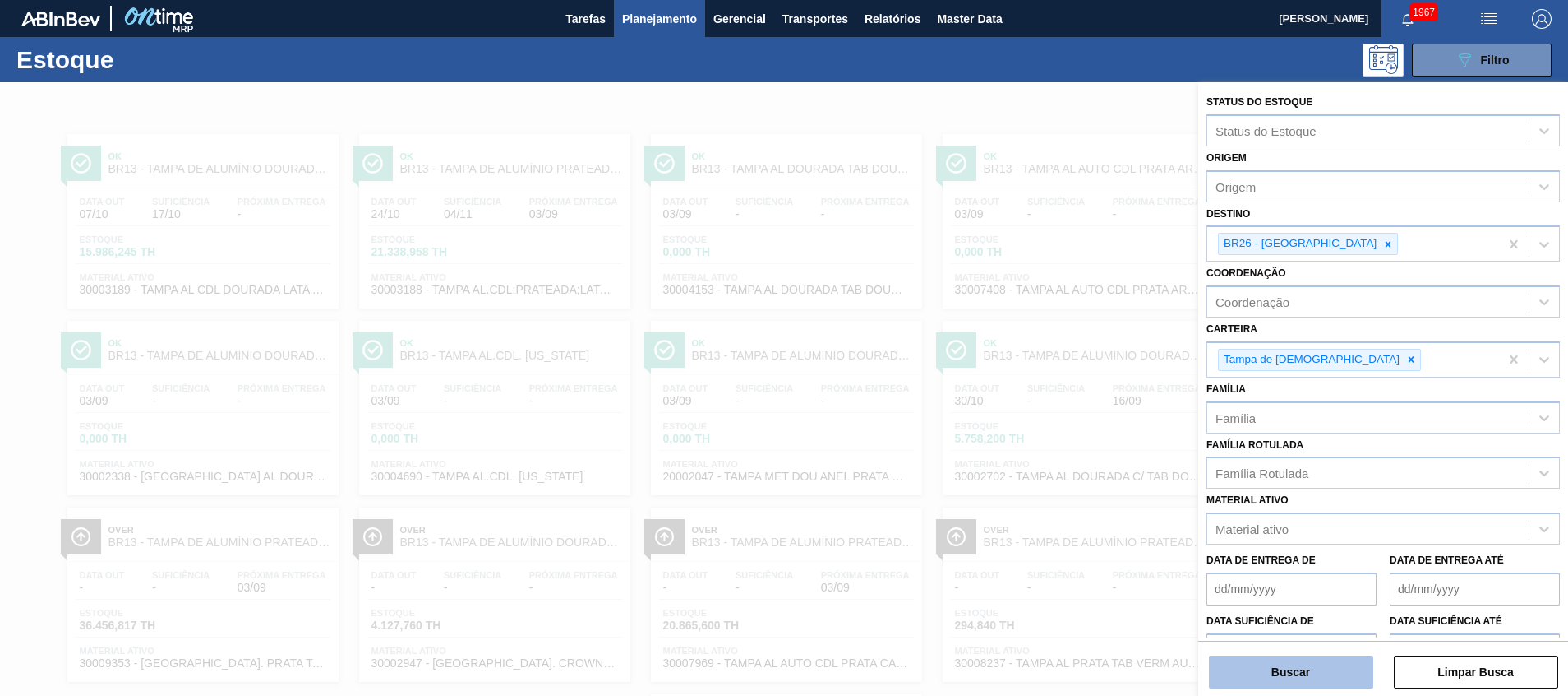
click at [1295, 677] on button "Buscar" at bounding box center [1291, 671] width 165 height 33
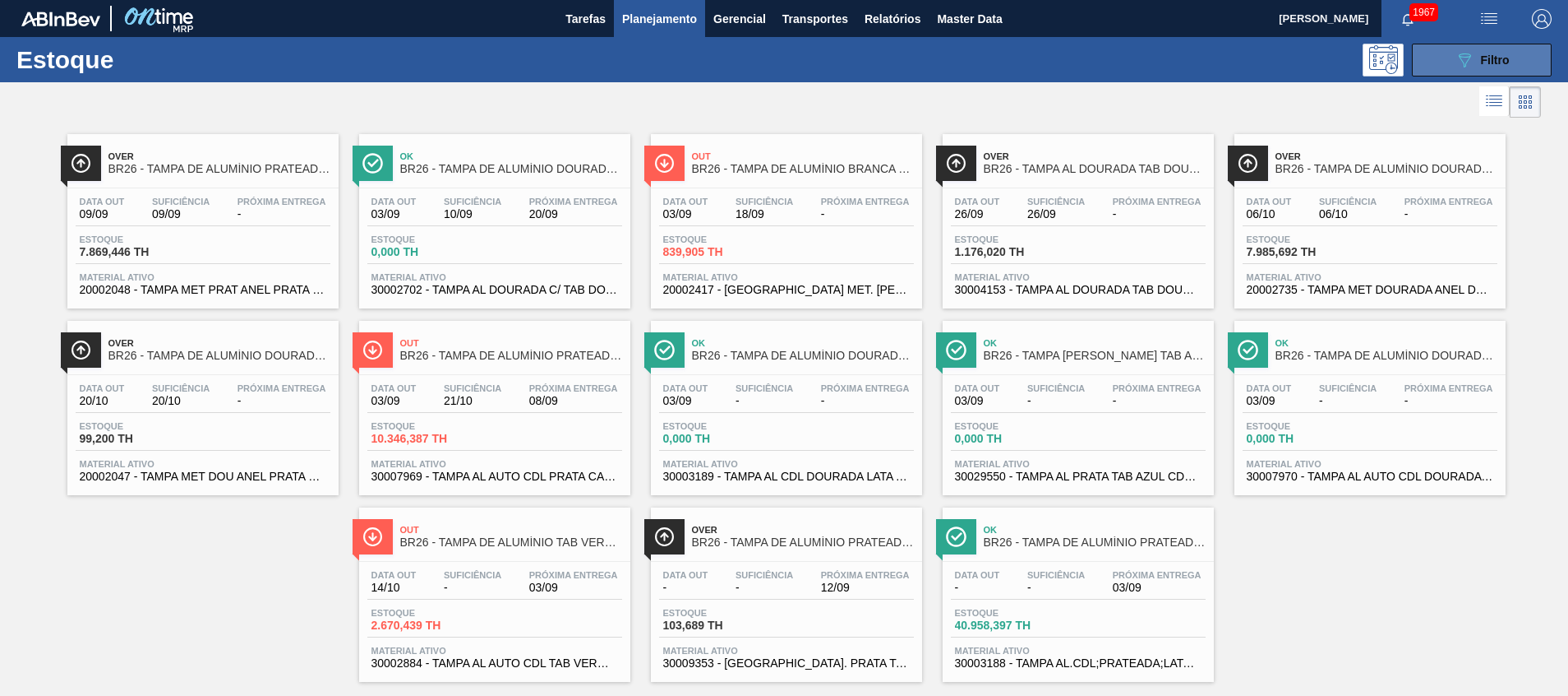
click at [1425, 48] on button "089F7B8B-B2A5-4AFE-B5C0-19BA573D28AC Filtro" at bounding box center [1482, 60] width 140 height 33
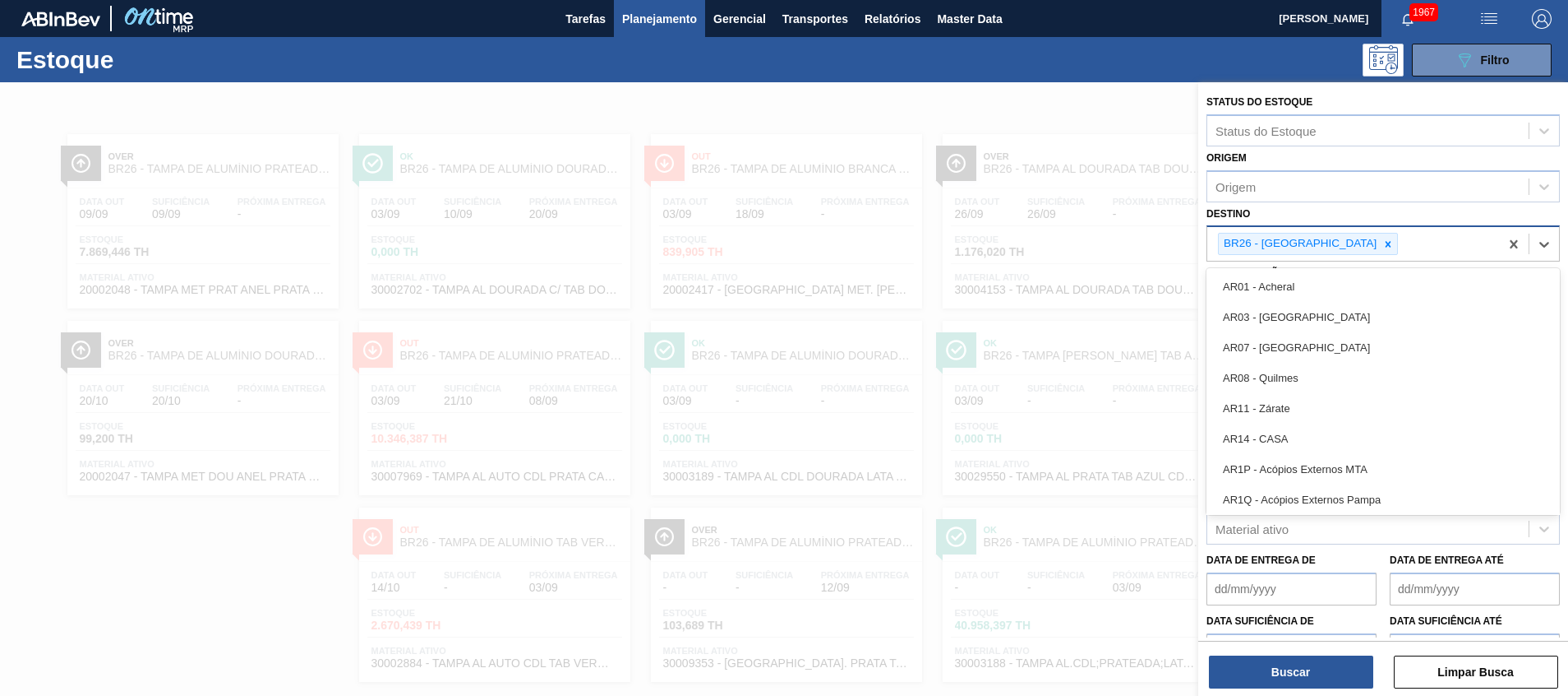
click at [1393, 243] on div "BR26 - [GEOGRAPHIC_DATA]" at bounding box center [1354, 243] width 292 height 33
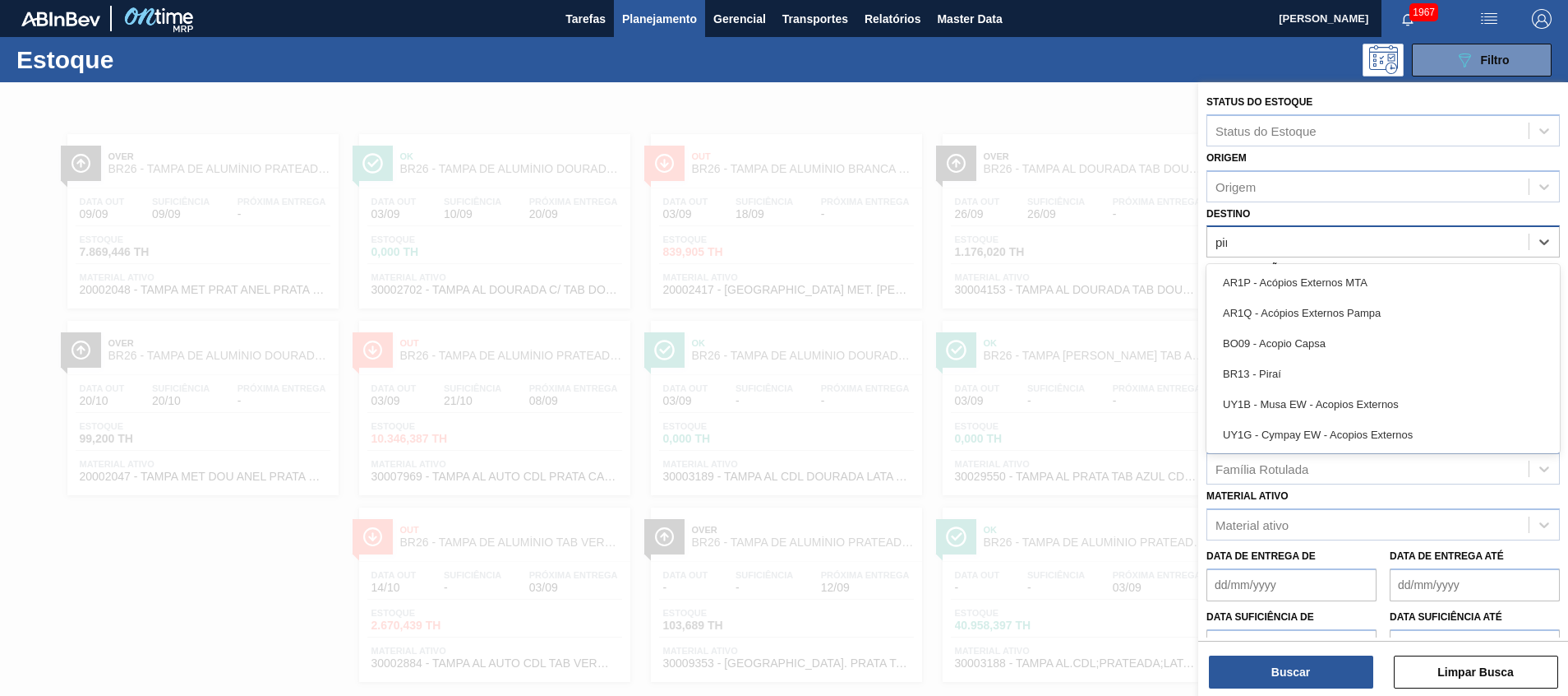
type input "pira"
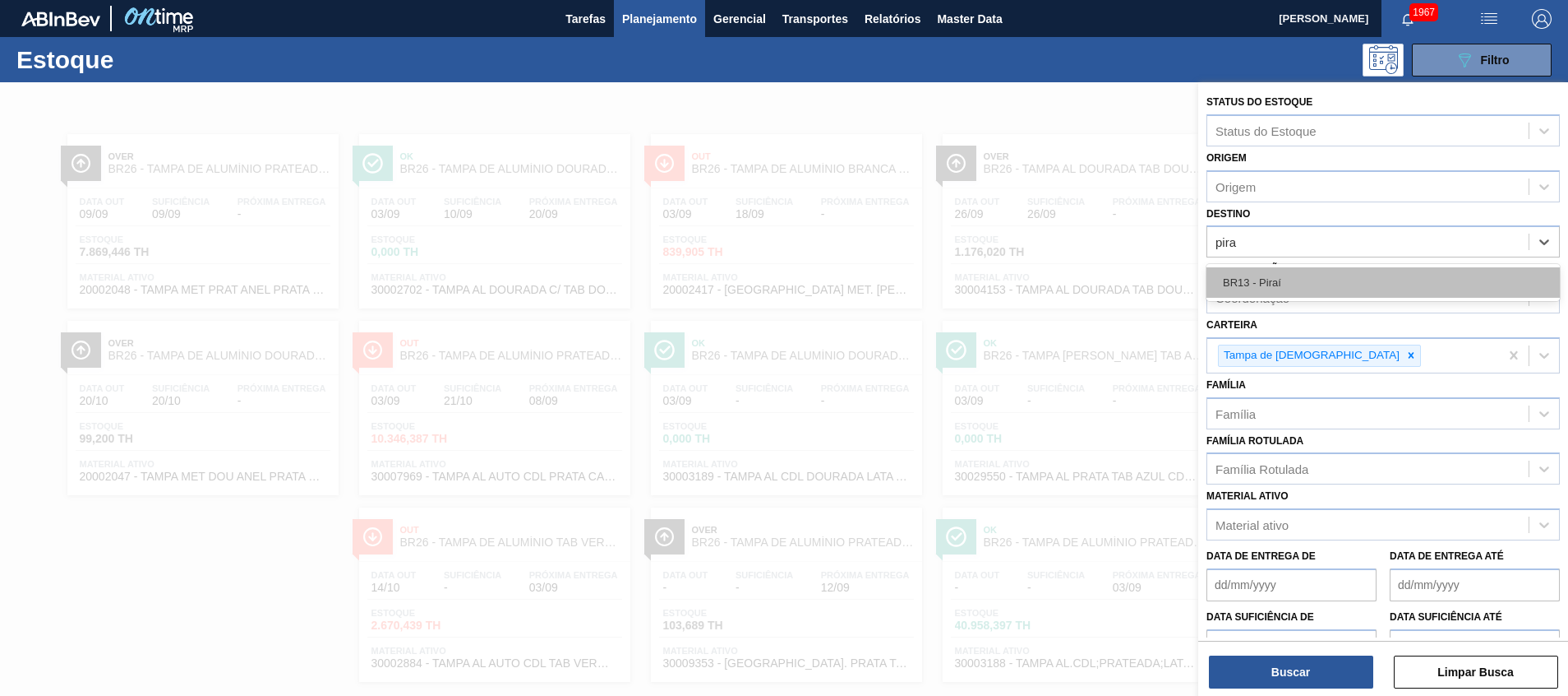
click at [1353, 279] on div "BR13 - Piraí" at bounding box center [1384, 283] width 353 height 31
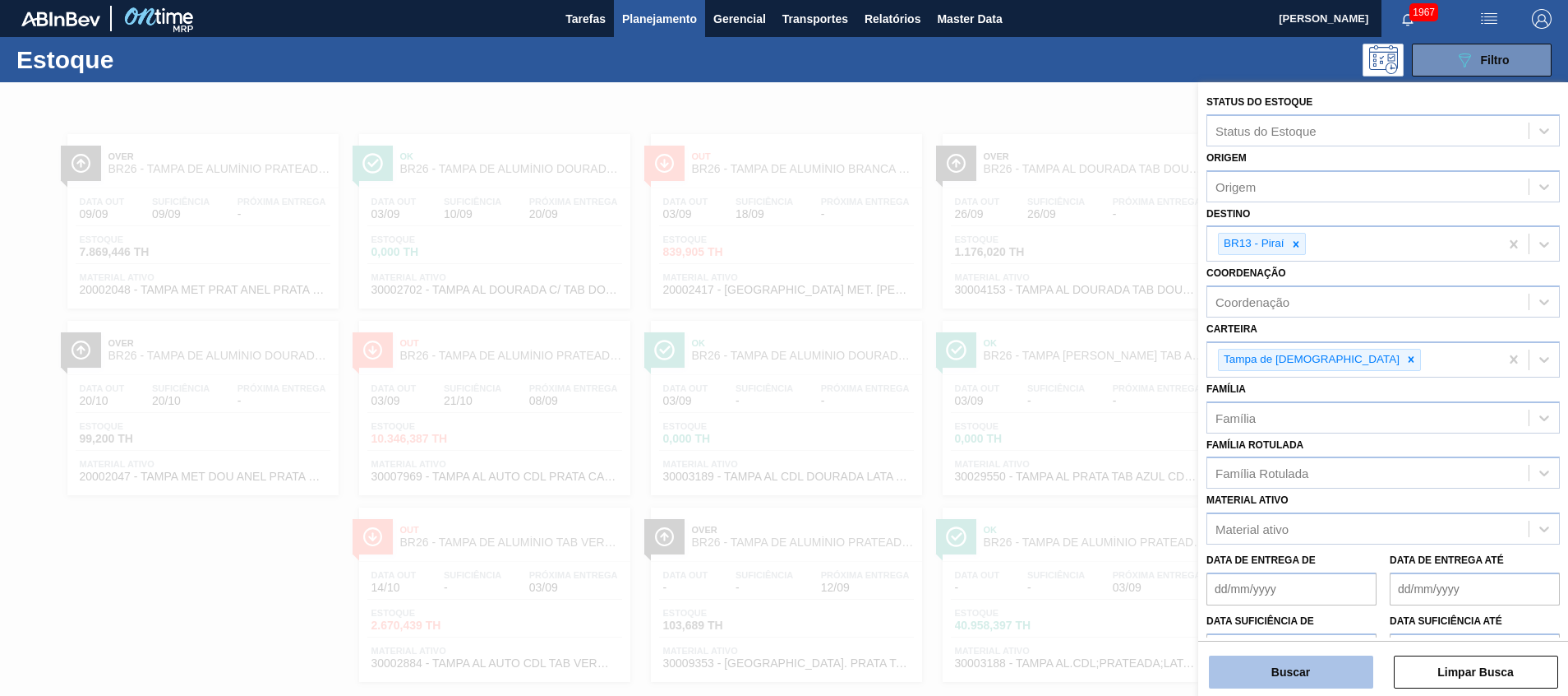
click at [1294, 664] on button "Buscar" at bounding box center [1291, 671] width 165 height 33
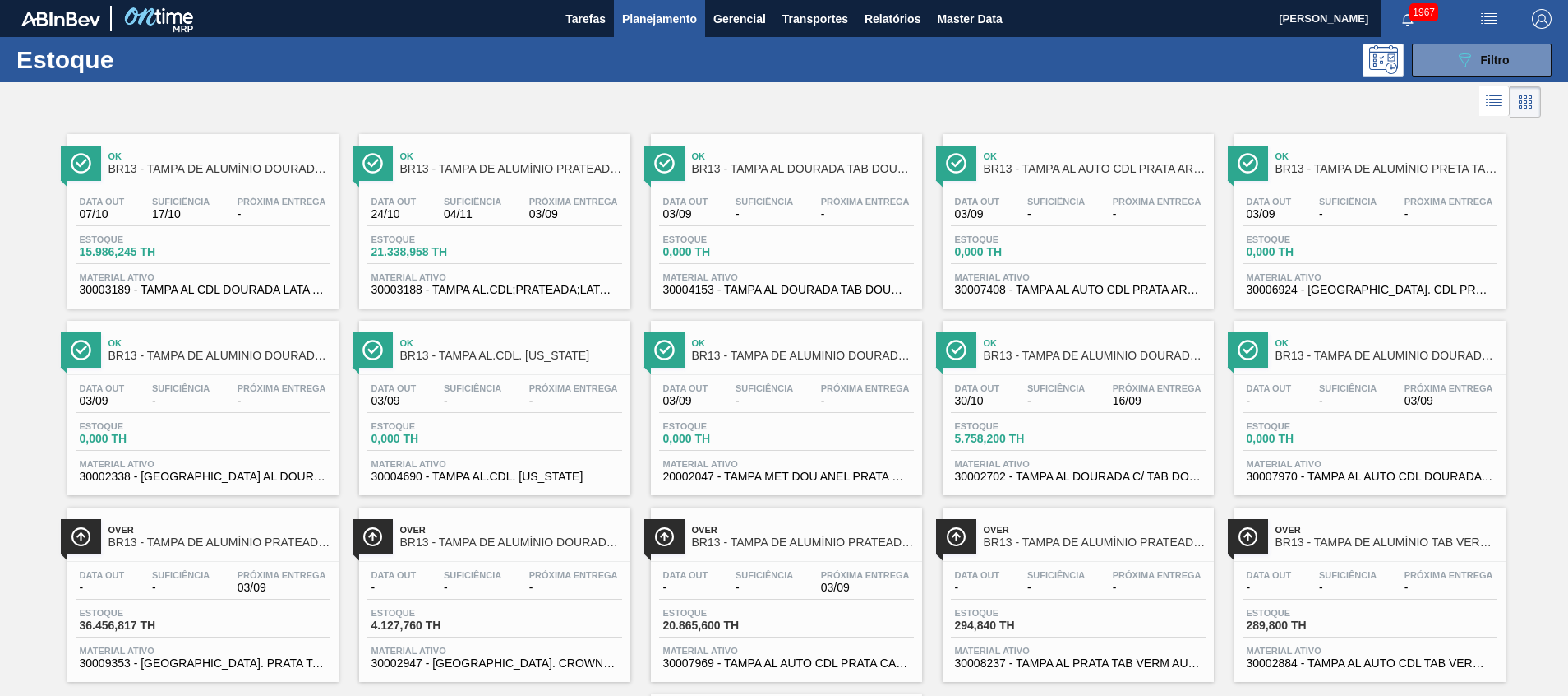
scroll to position [213, 0]
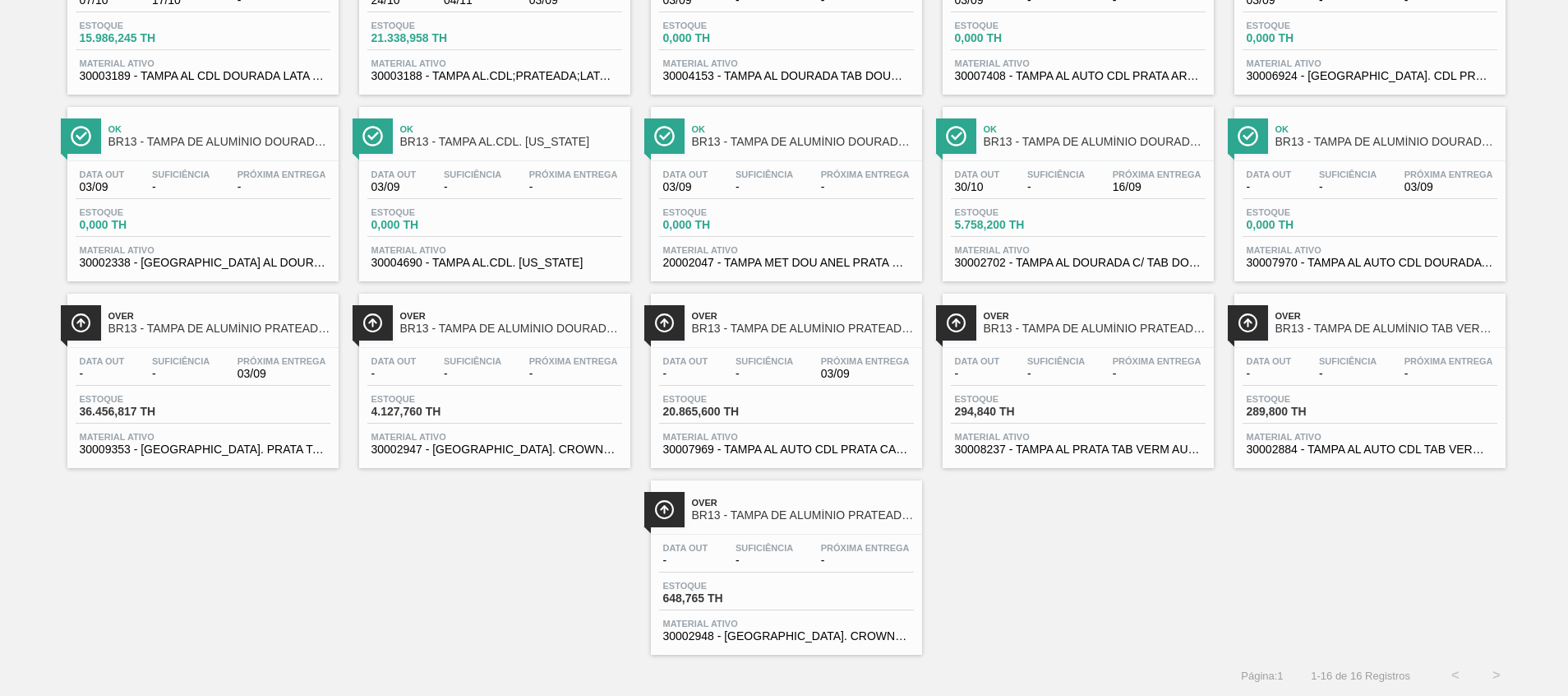
click at [755, 447] on span "30007969 - TAMPA AL AUTO CDL PRATA CANPACK" at bounding box center [786, 449] width 247 height 12
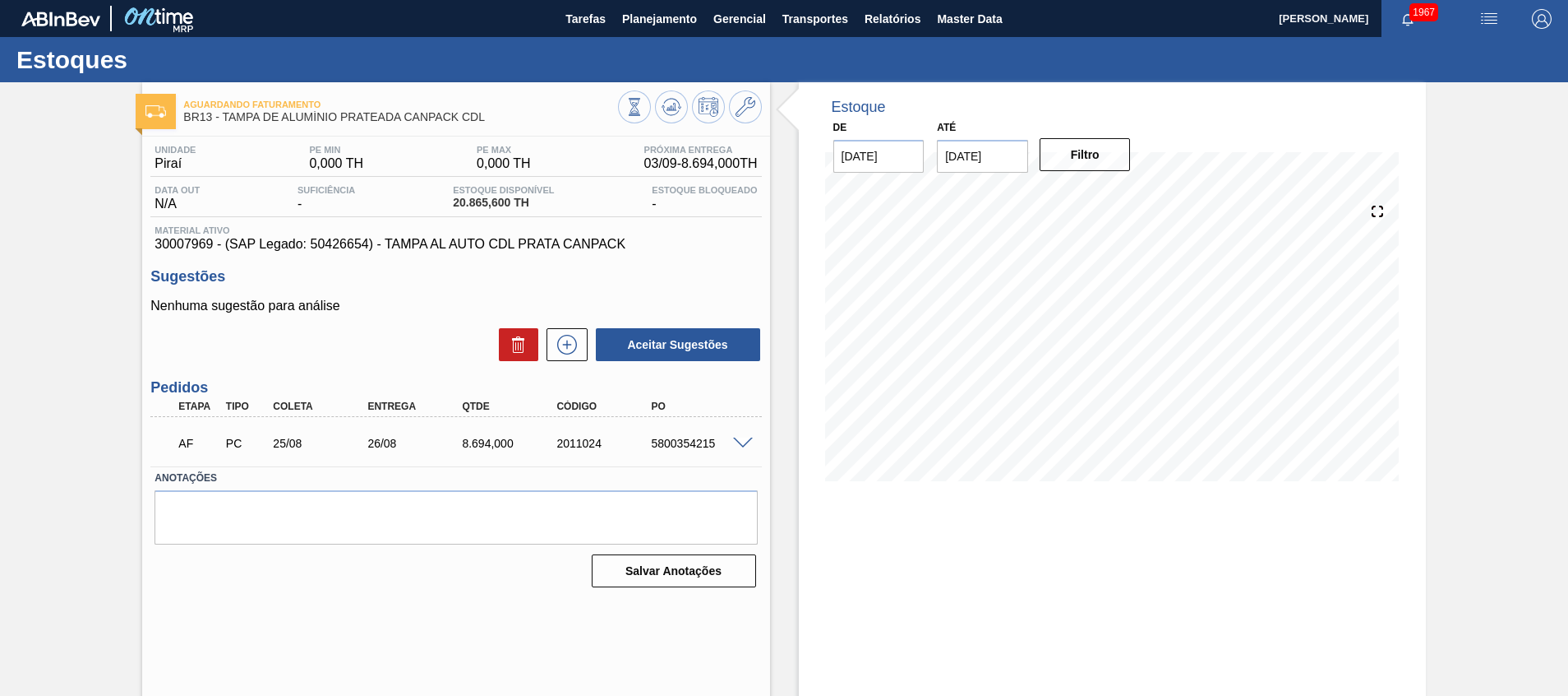
click at [743, 436] on div at bounding box center [745, 442] width 33 height 12
click at [750, 444] on span at bounding box center [743, 443] width 20 height 12
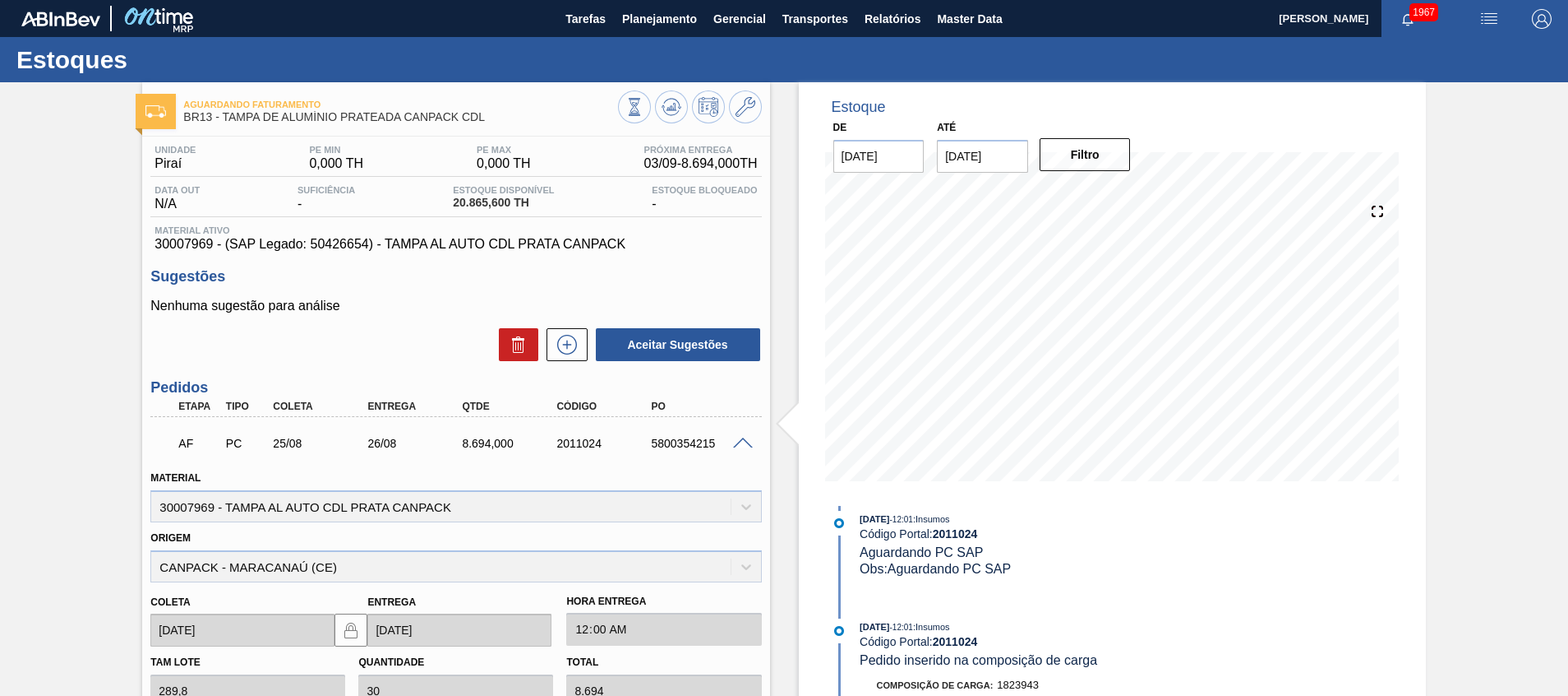
scroll to position [304, 0]
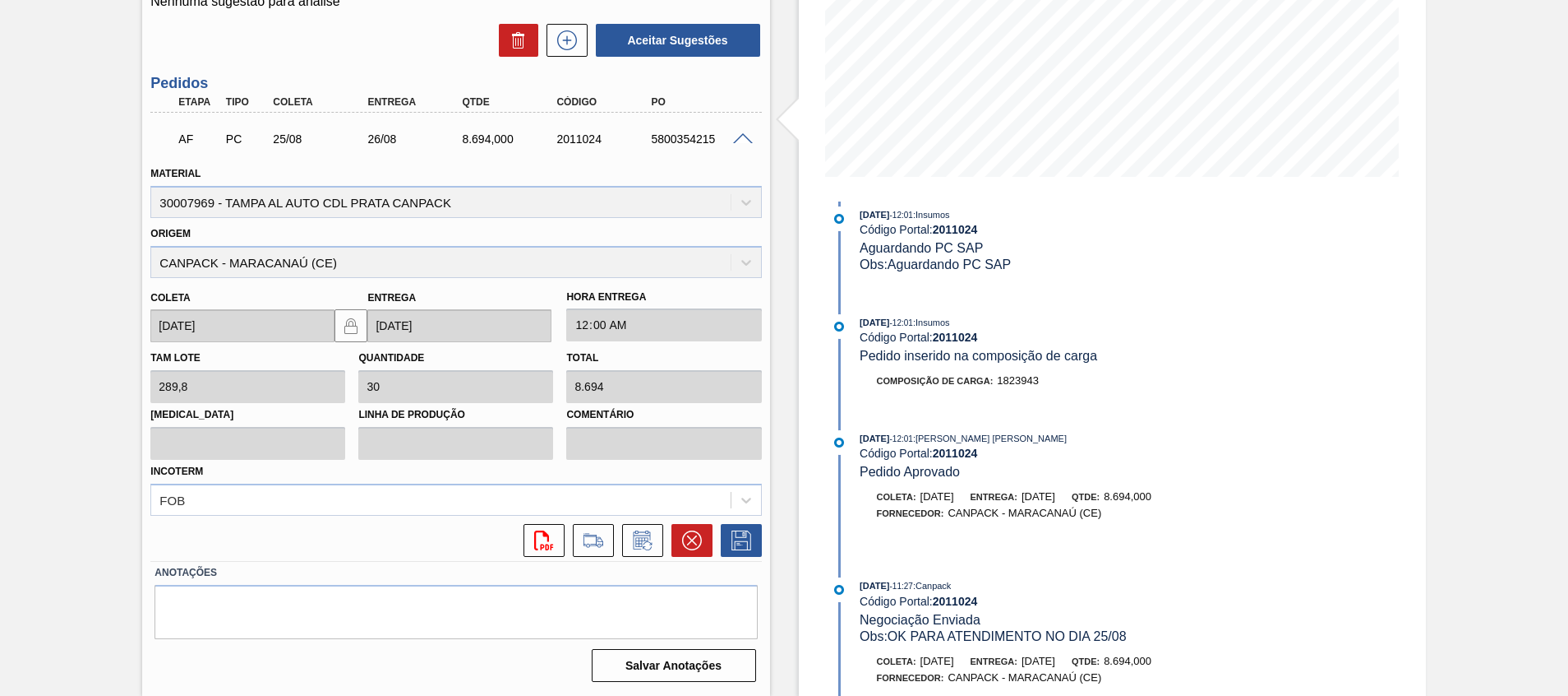
click at [582, 138] on div "2011024" at bounding box center [605, 138] width 106 height 13
copy div "2011024"
click at [690, 545] on icon at bounding box center [691, 540] width 20 height 20
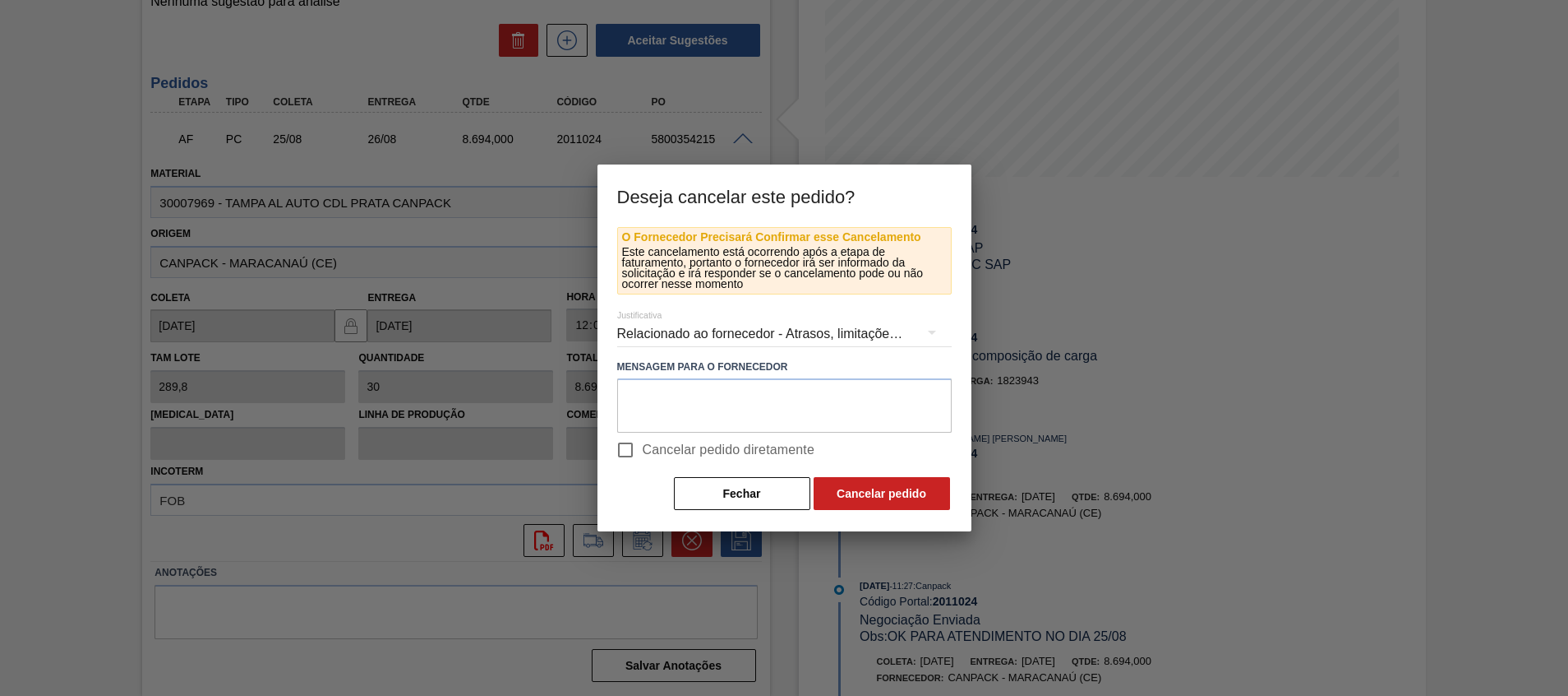
drag, startPoint x: 714, startPoint y: 448, endPoint x: 788, endPoint y: 467, distance: 76.4
click at [714, 448] on span "Cancelar pedido diretamente" at bounding box center [729, 449] width 172 height 20
click at [643, 448] on input "Cancelar pedido diretamente" at bounding box center [626, 450] width 34 height 34
checkbox input "true"
click at [854, 487] on button "Cancelar pedido" at bounding box center [882, 494] width 137 height 33
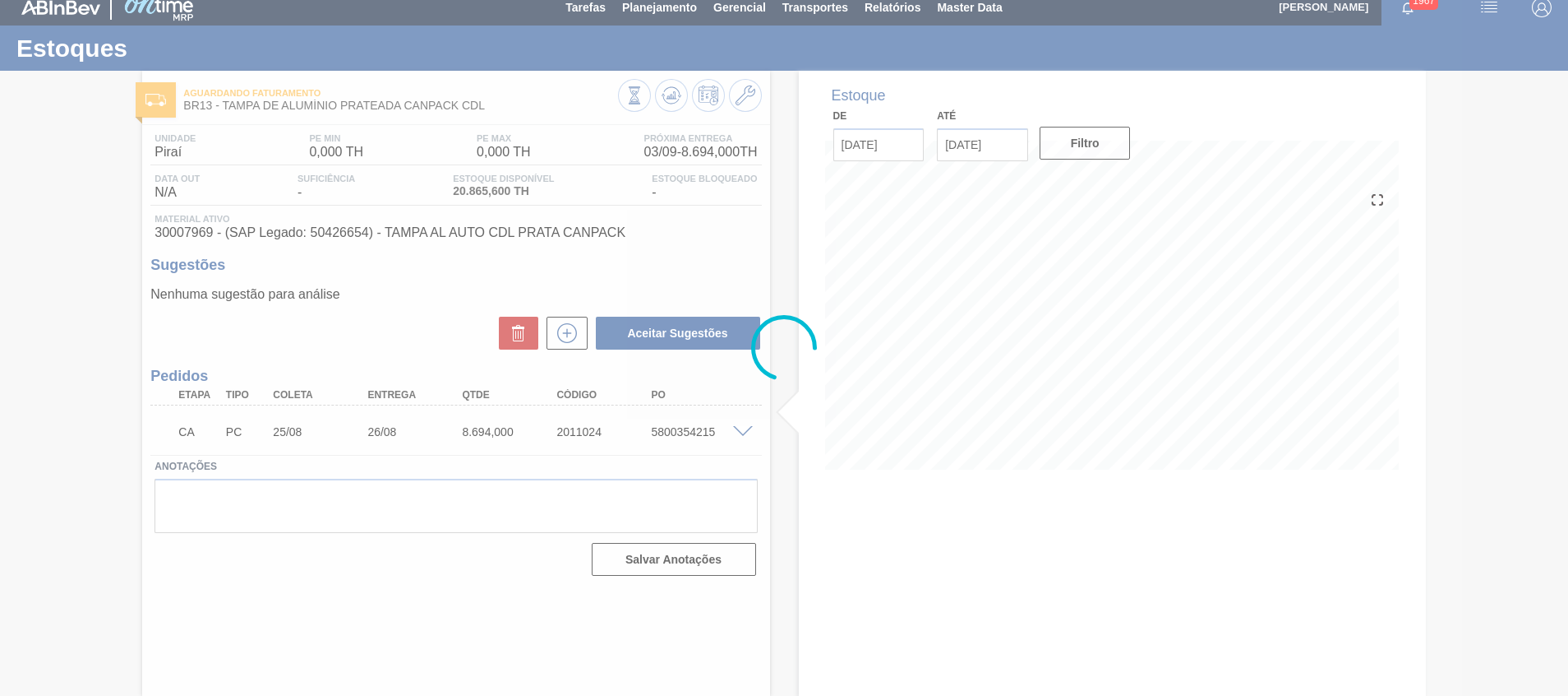
scroll to position [11, 0]
